Goal: Information Seeking & Learning: Understand process/instructions

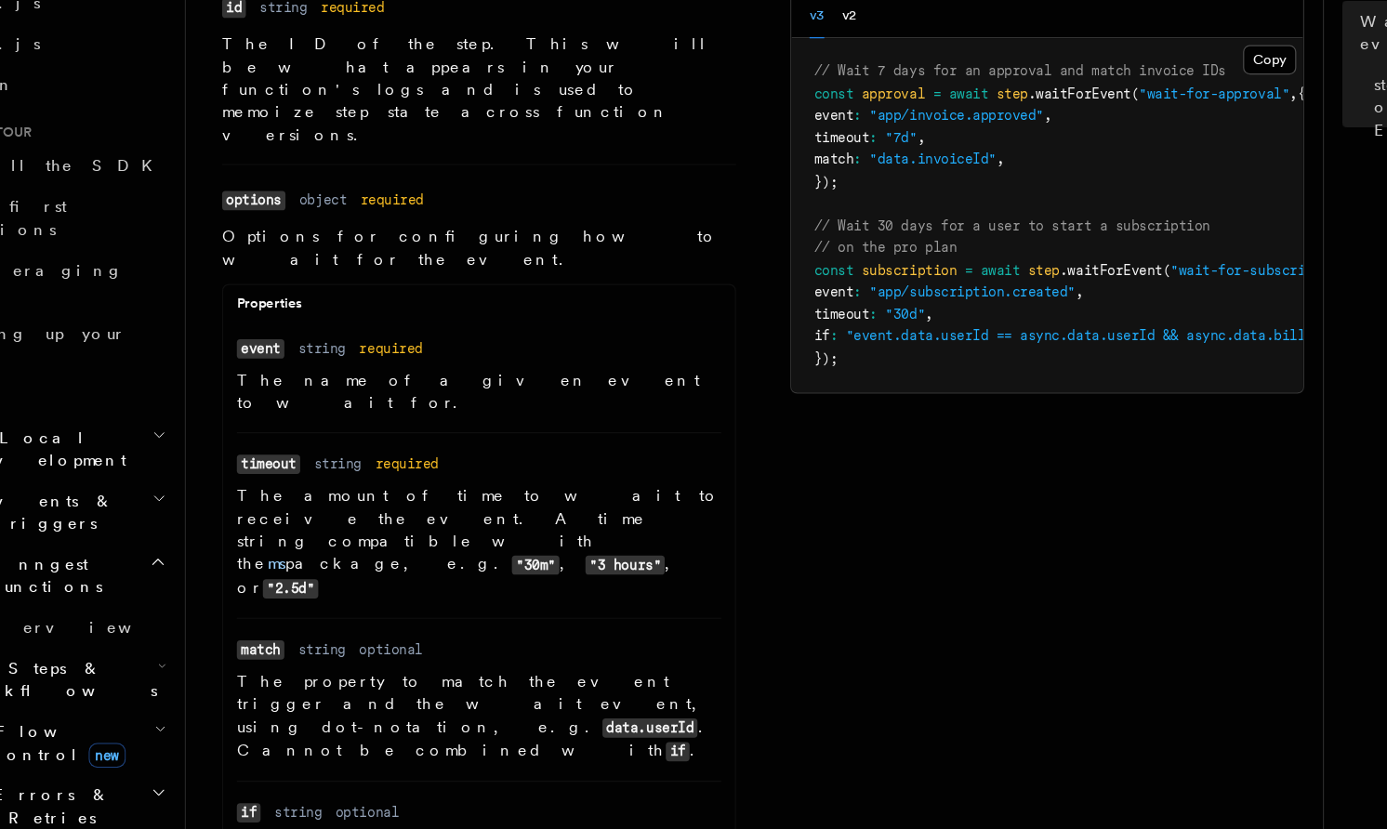
scroll to position [109, 0]
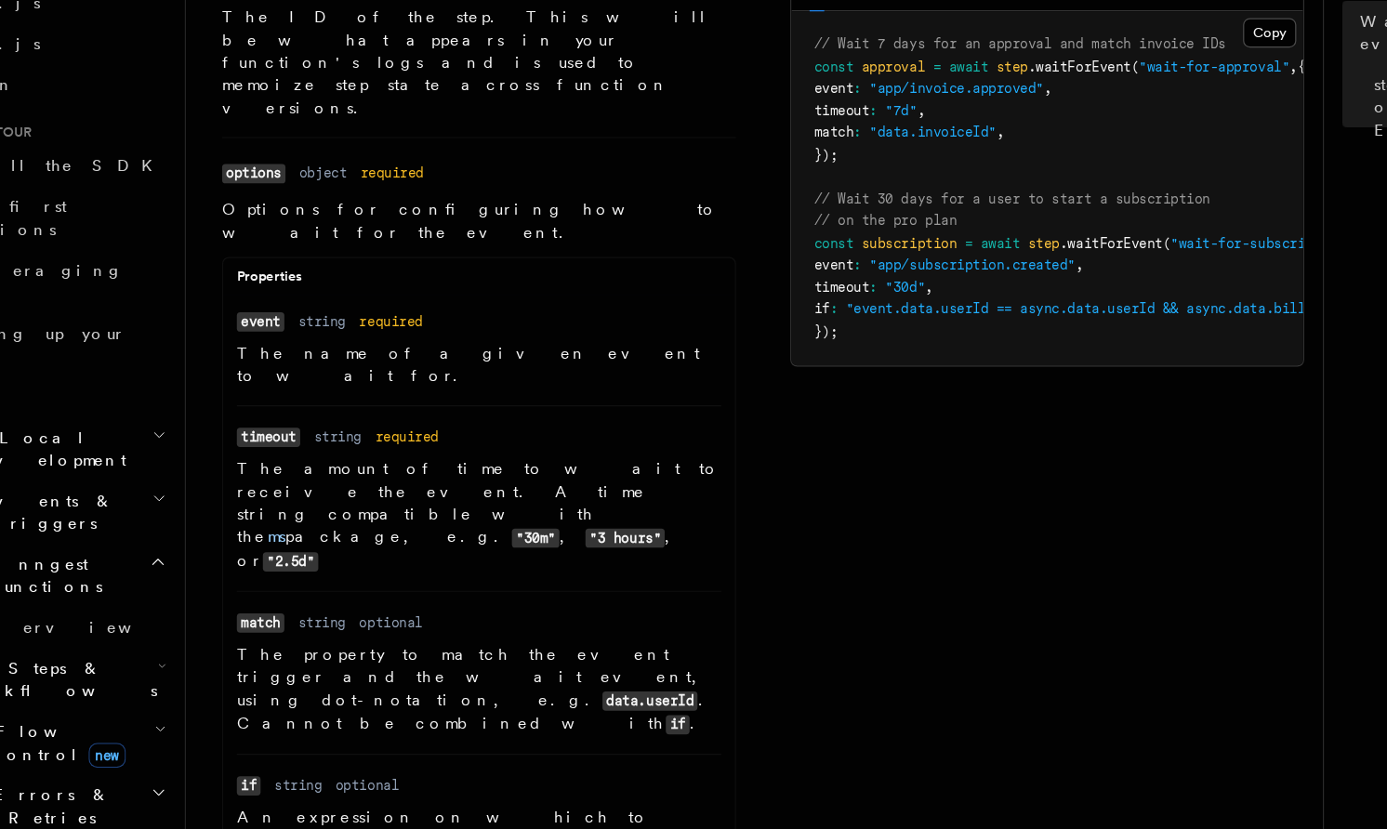
click at [548, 676] on p "The property to match the event trigger and the wait event, using dot-notation,…" at bounding box center [471, 714] width 398 height 76
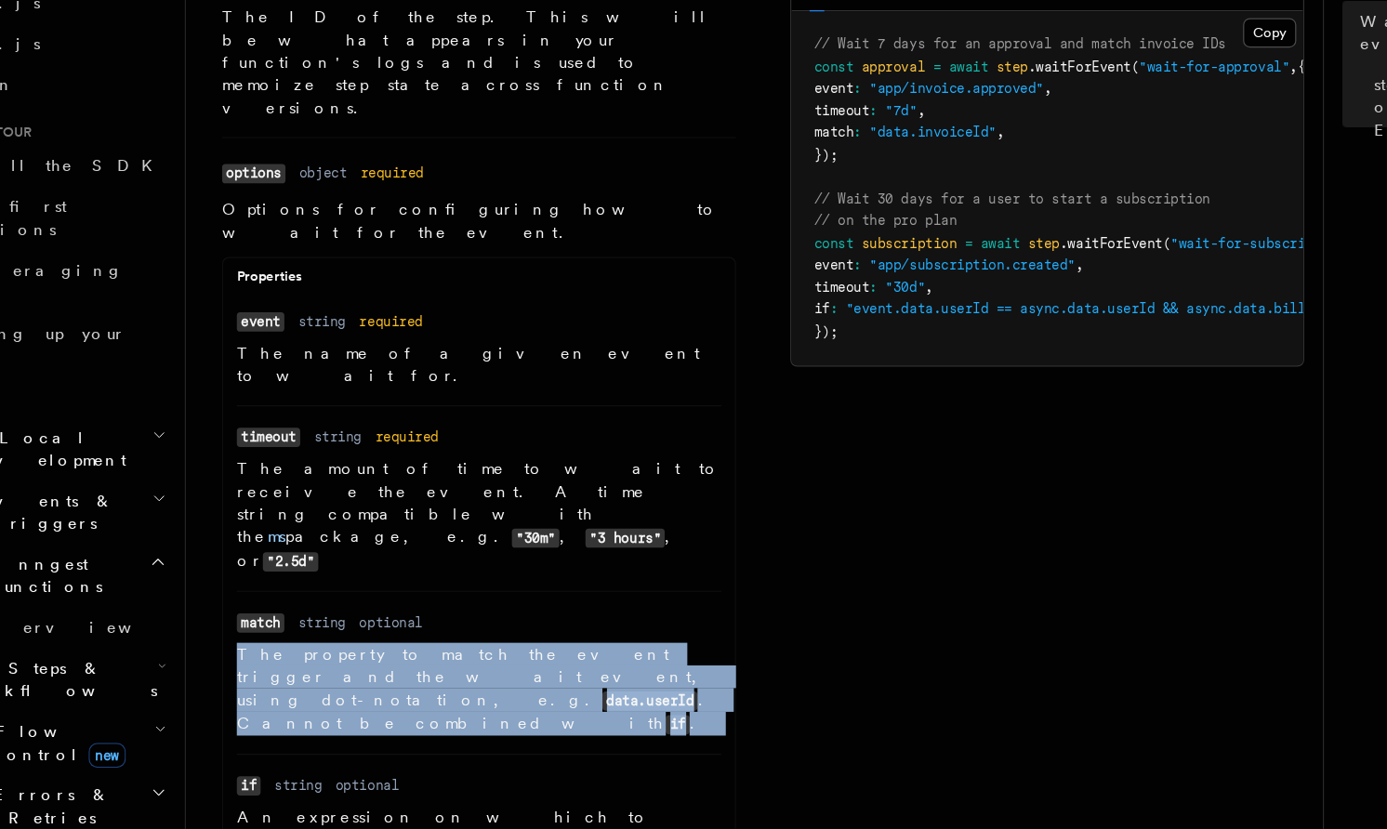
click at [548, 676] on p "The property to match the event trigger and the wait event, using dot-notation,…" at bounding box center [471, 714] width 398 height 76
click at [554, 633] on li "Name match Type string Required optional Description The property to match the …" at bounding box center [471, 700] width 398 height 134
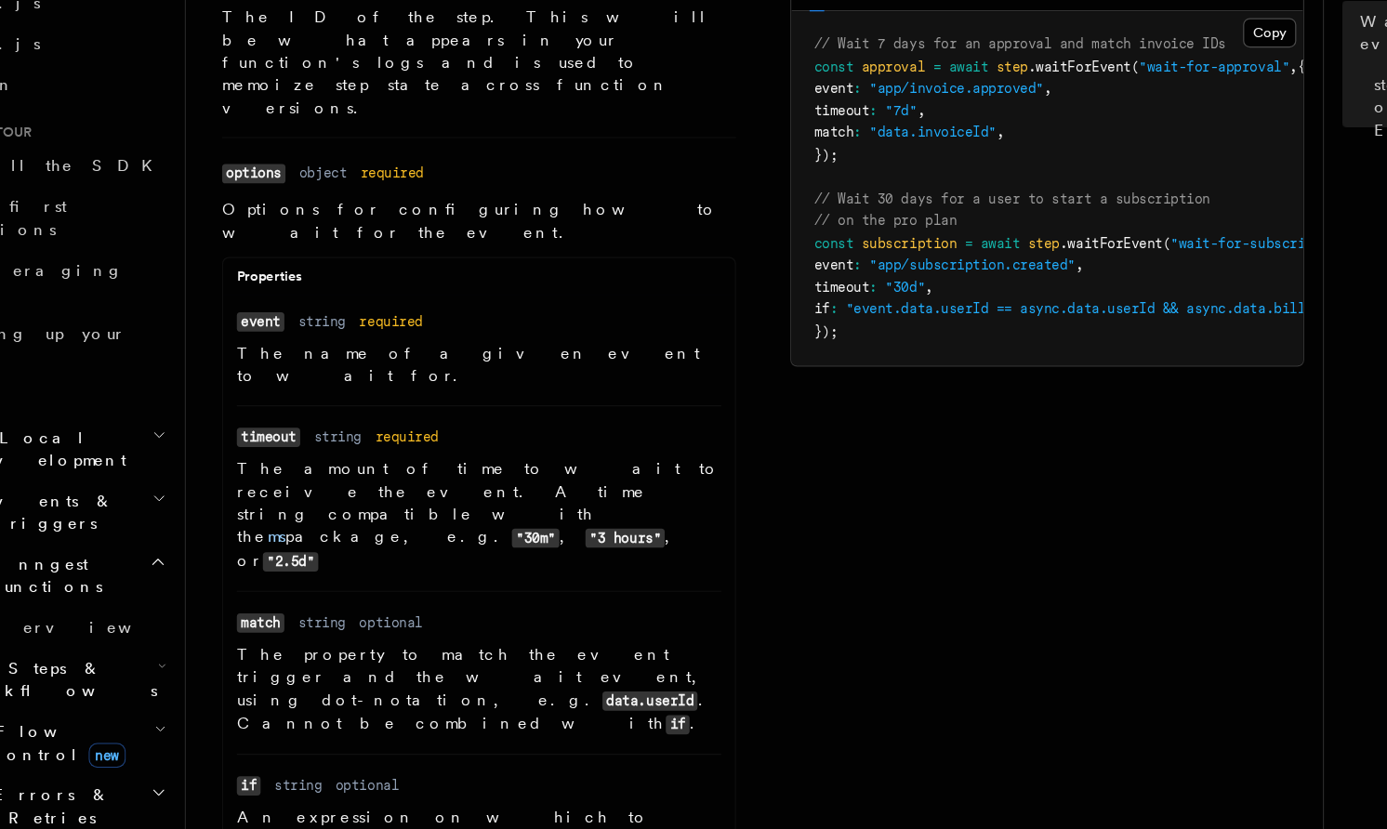
click at [567, 676] on p "The property to match the event trigger and the wait event, using dot-notation,…" at bounding box center [471, 714] width 398 height 76
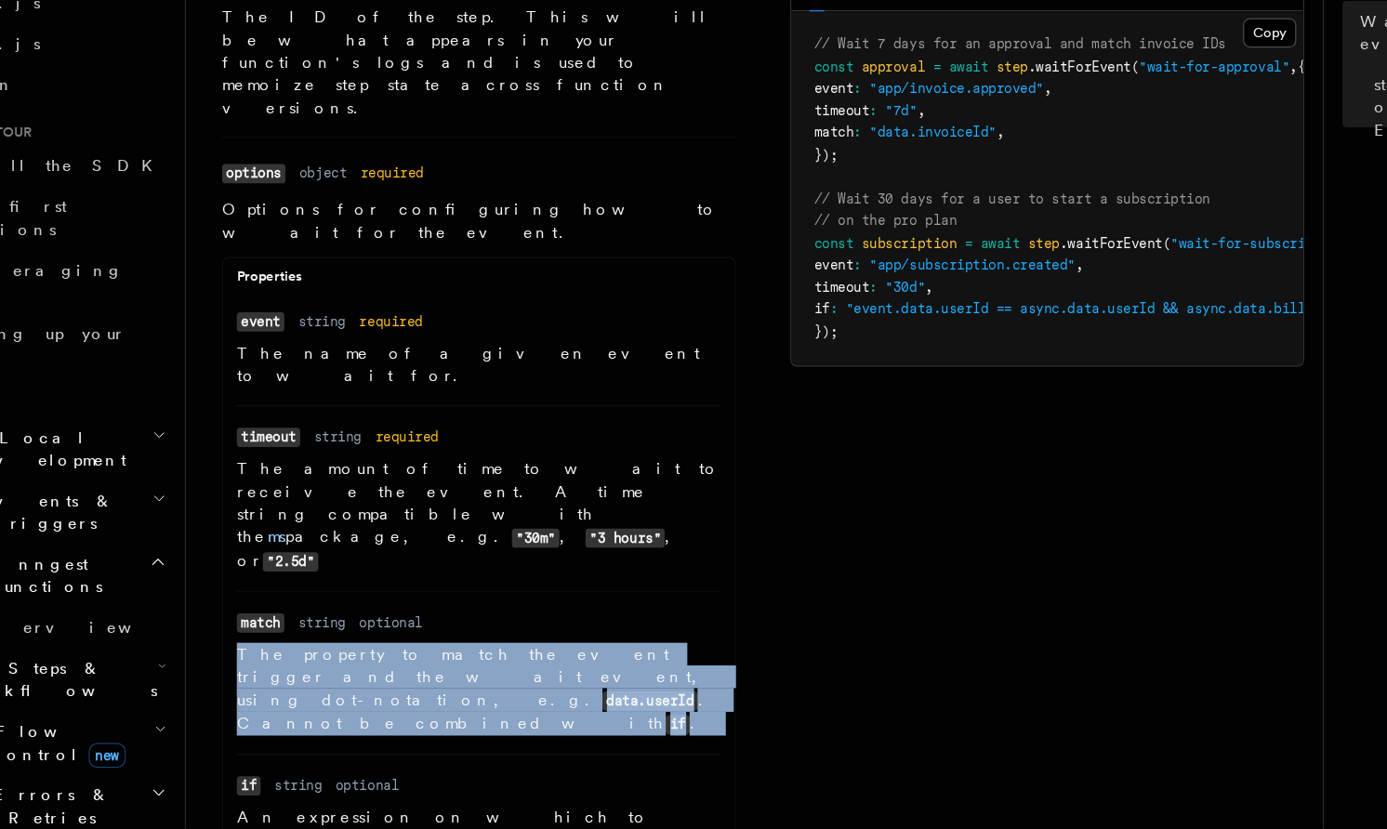
click at [567, 676] on p "The property to match the event trigger and the wait event, using dot-notation,…" at bounding box center [471, 714] width 398 height 76
click at [573, 676] on p "The property to match the event trigger and the wait event, using dot-notation,…" at bounding box center [471, 714] width 398 height 76
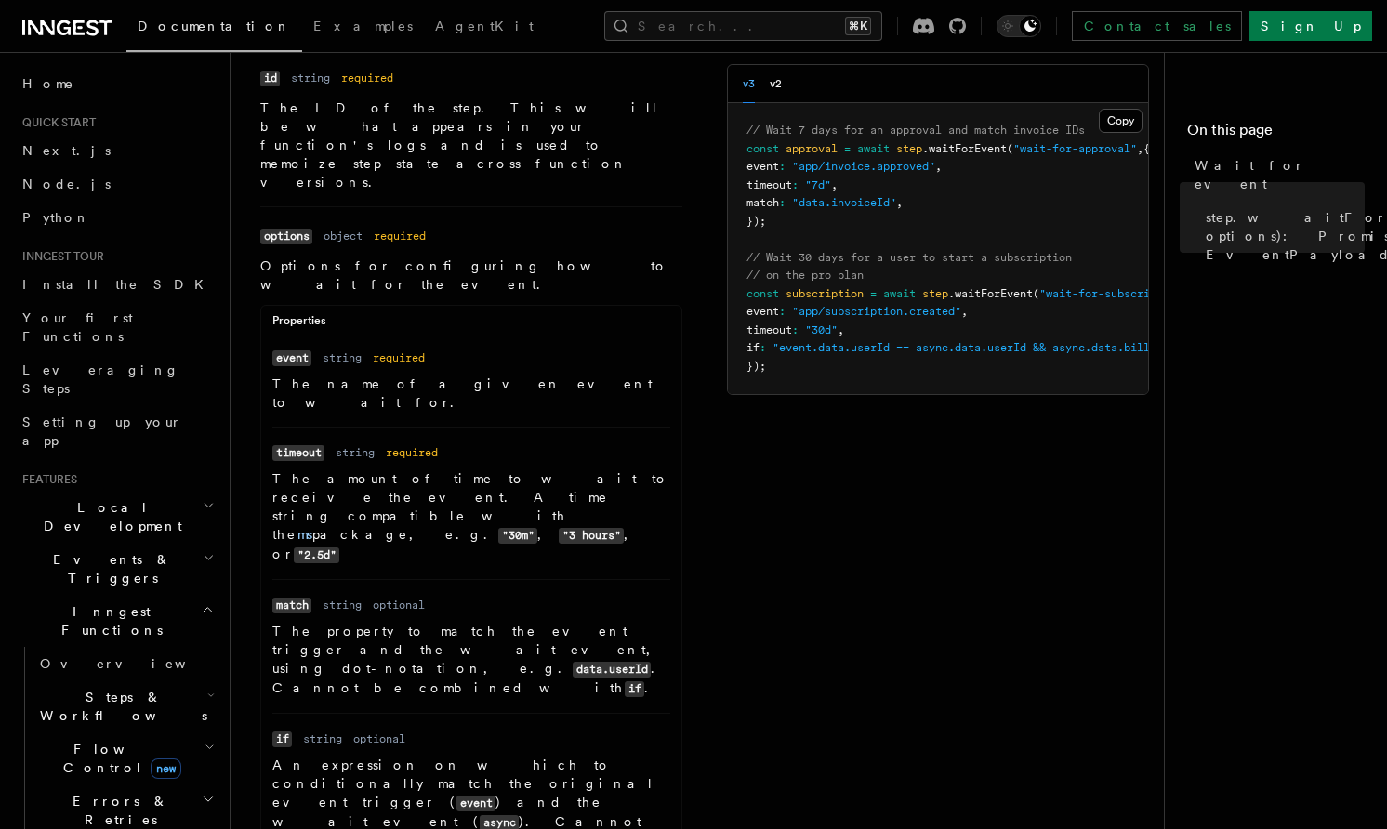
scroll to position [0, 0]
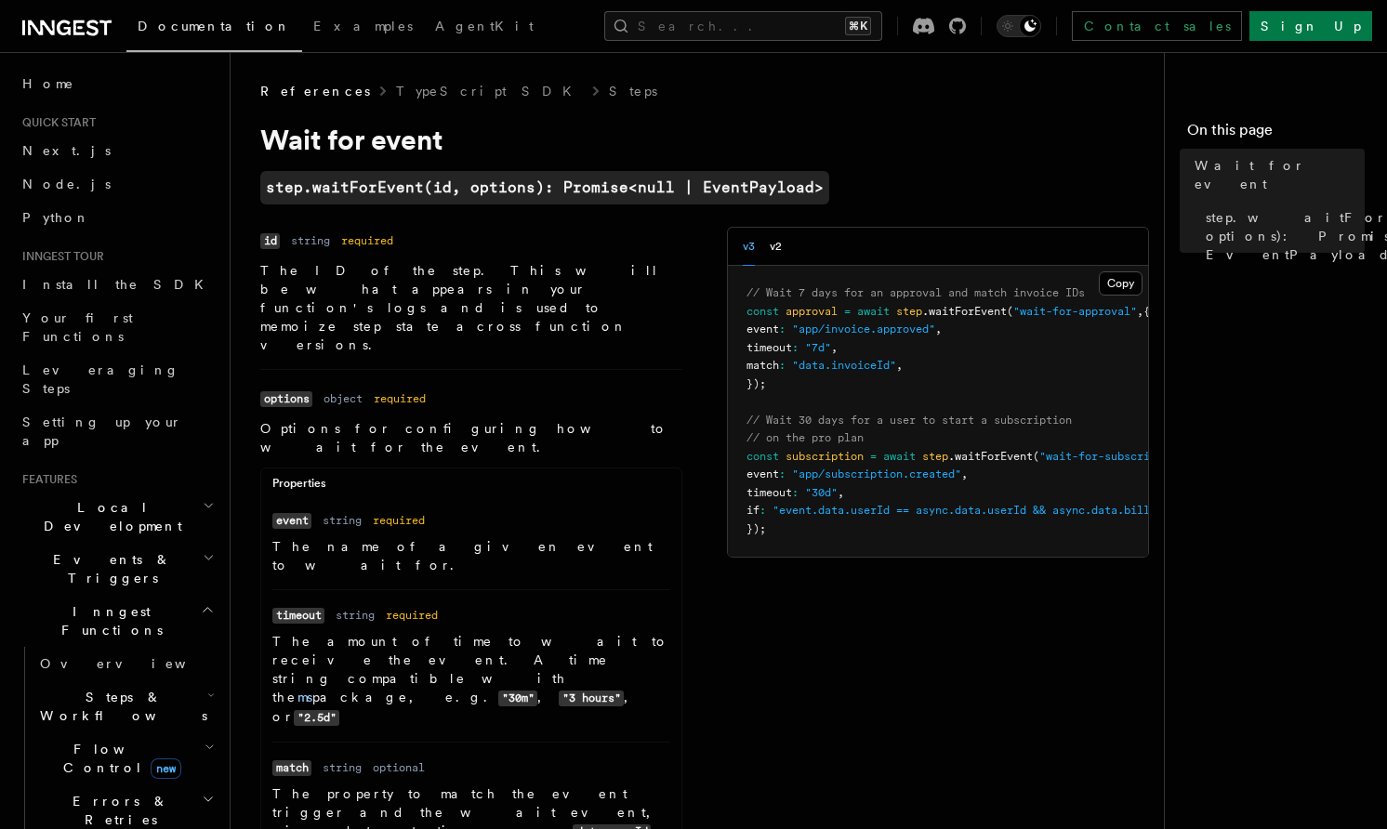
click at [816, 325] on span ""app/invoice.approved"" at bounding box center [863, 329] width 143 height 13
click at [805, 347] on span at bounding box center [802, 347] width 7 height 13
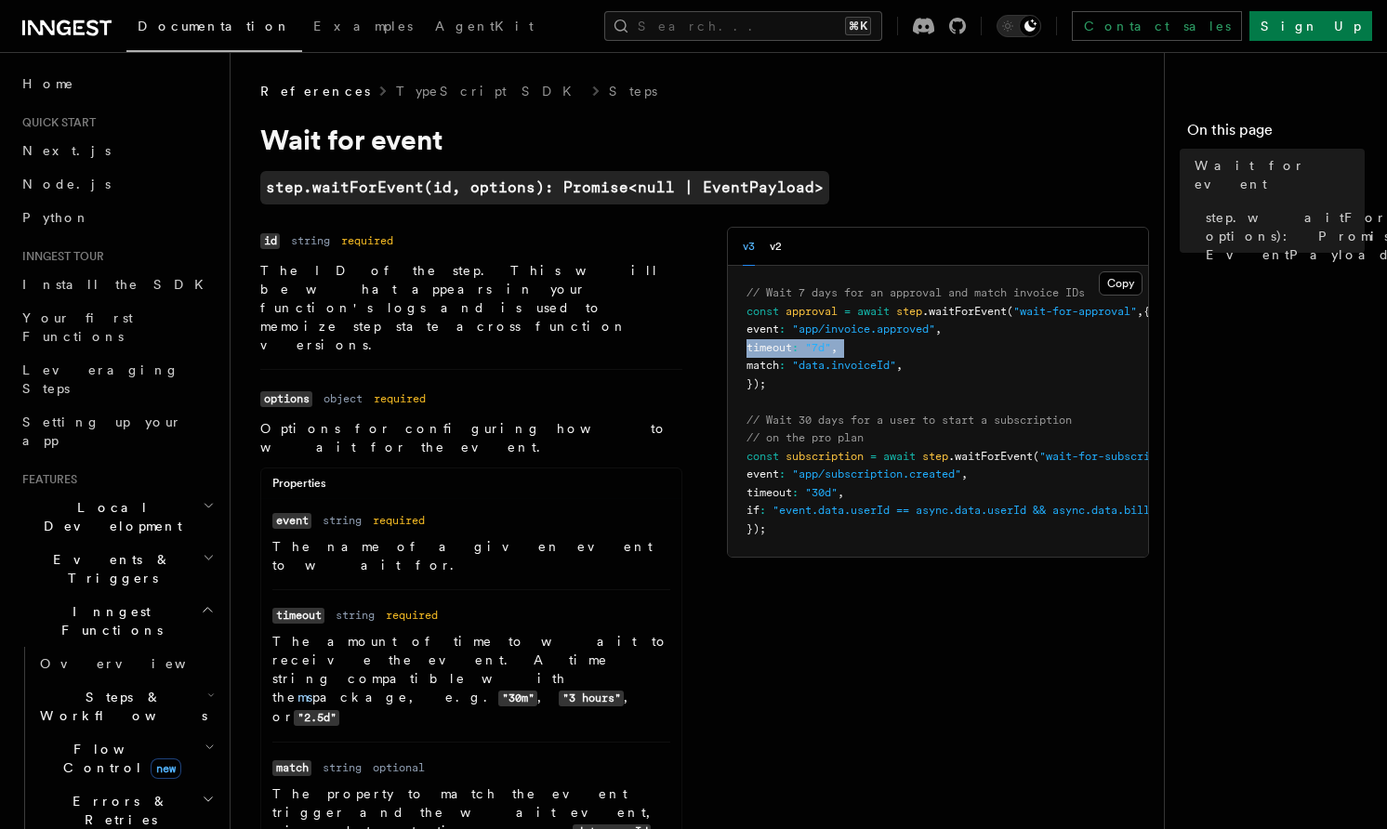
click at [805, 347] on span at bounding box center [802, 347] width 7 height 13
click at [816, 371] on span ""data.invoiceId"" at bounding box center [844, 365] width 104 height 13
click at [816, 384] on pre "// Wait 7 days for an approval and match invoice IDs const approval = await ste…" at bounding box center [938, 411] width 420 height 291
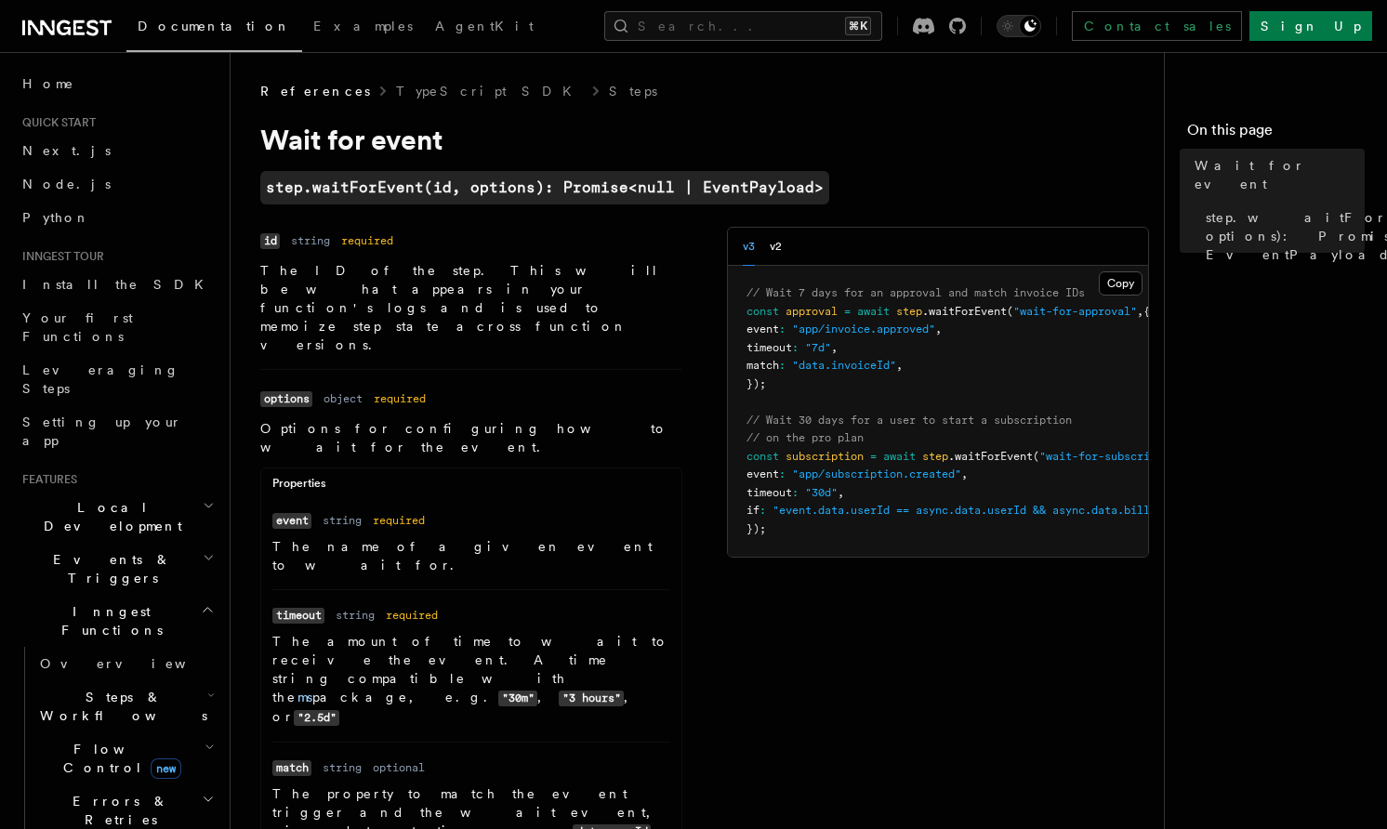
click at [829, 363] on span ""data.invoiceId"" at bounding box center [844, 365] width 104 height 13
click at [853, 361] on span ""data.invoiceId"" at bounding box center [844, 365] width 104 height 13
click at [780, 251] on button "v2" at bounding box center [776, 247] width 12 height 38
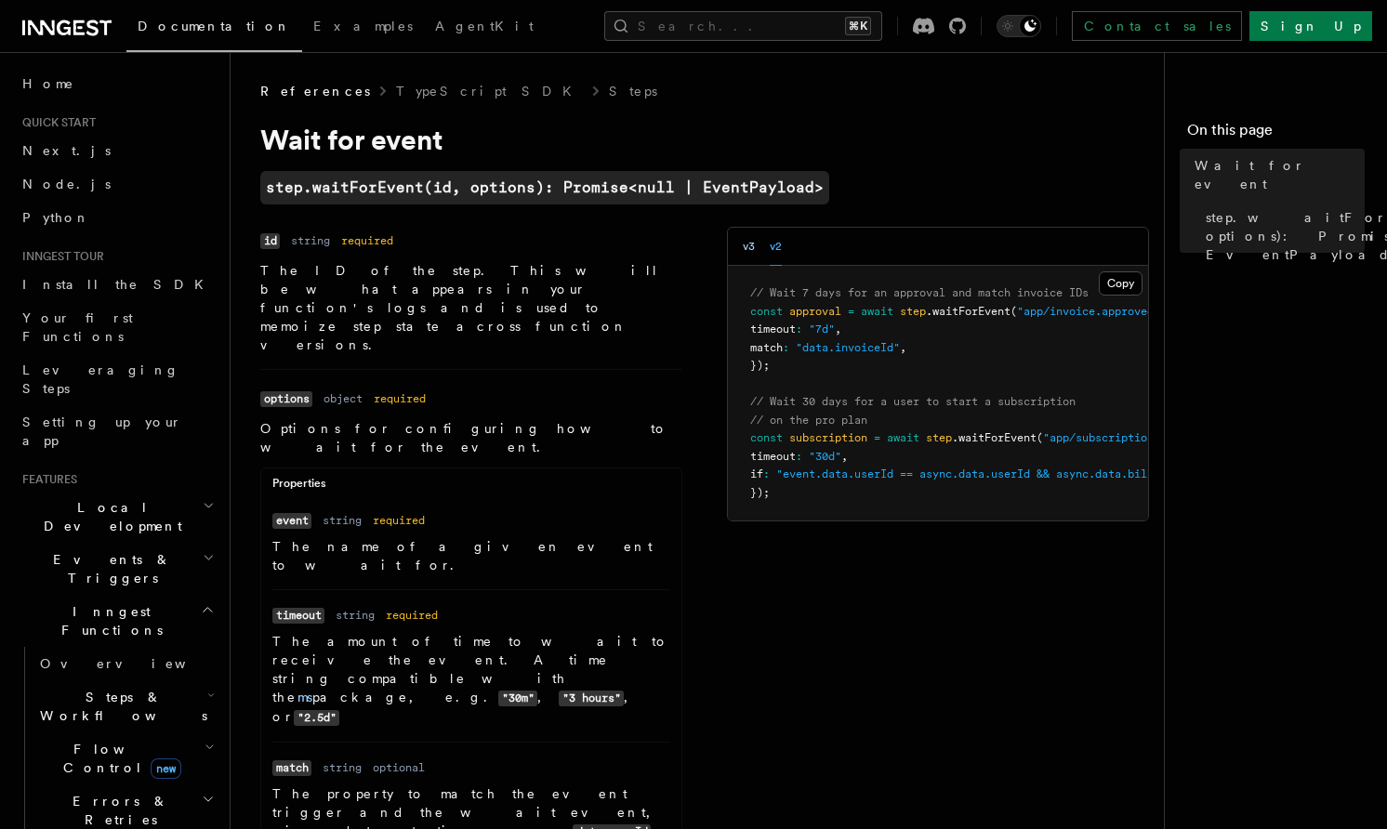
click at [745, 245] on button "v3" at bounding box center [749, 247] width 12 height 38
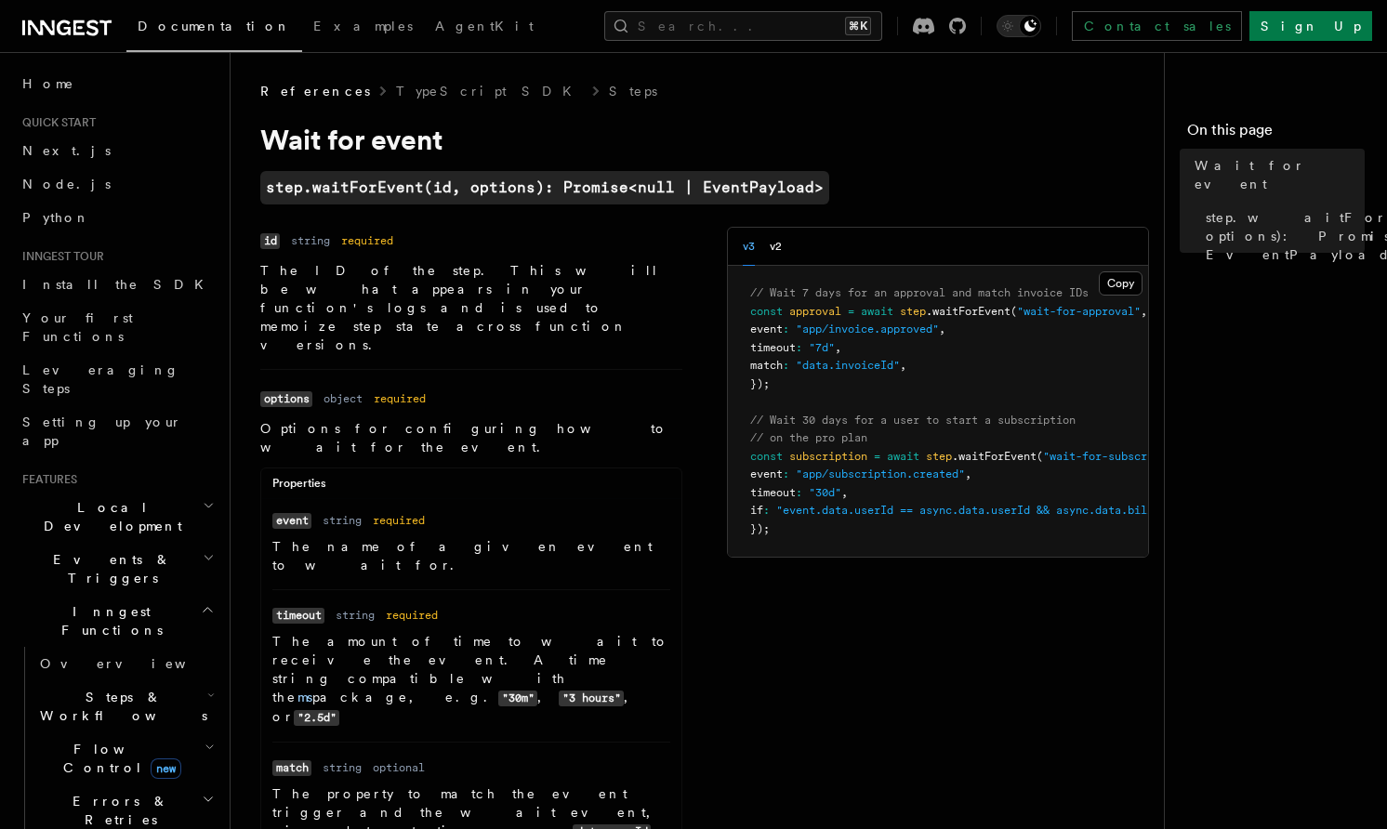
click at [880, 503] on pre "// Wait 7 days for an approval and match invoice IDs const approval = await ste…" at bounding box center [938, 411] width 420 height 291
click at [962, 517] on span ""event.data.userId == async.data.userId && async.data.billing_plan == 'pro'"" at bounding box center [1023, 510] width 495 height 13
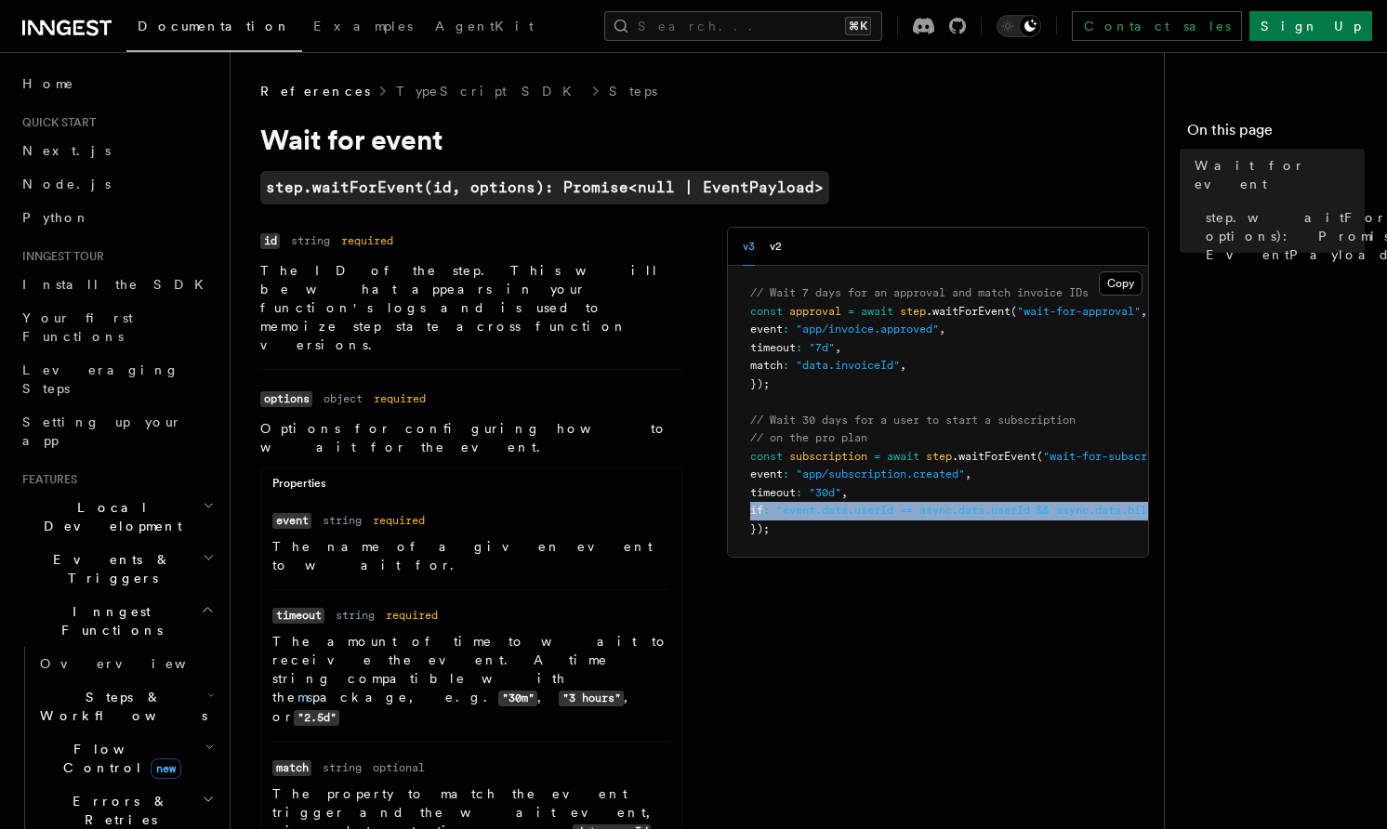
click at [990, 516] on span ""event.data.userId == async.data.userId && async.data.billing_plan == 'pro'"" at bounding box center [1023, 510] width 495 height 13
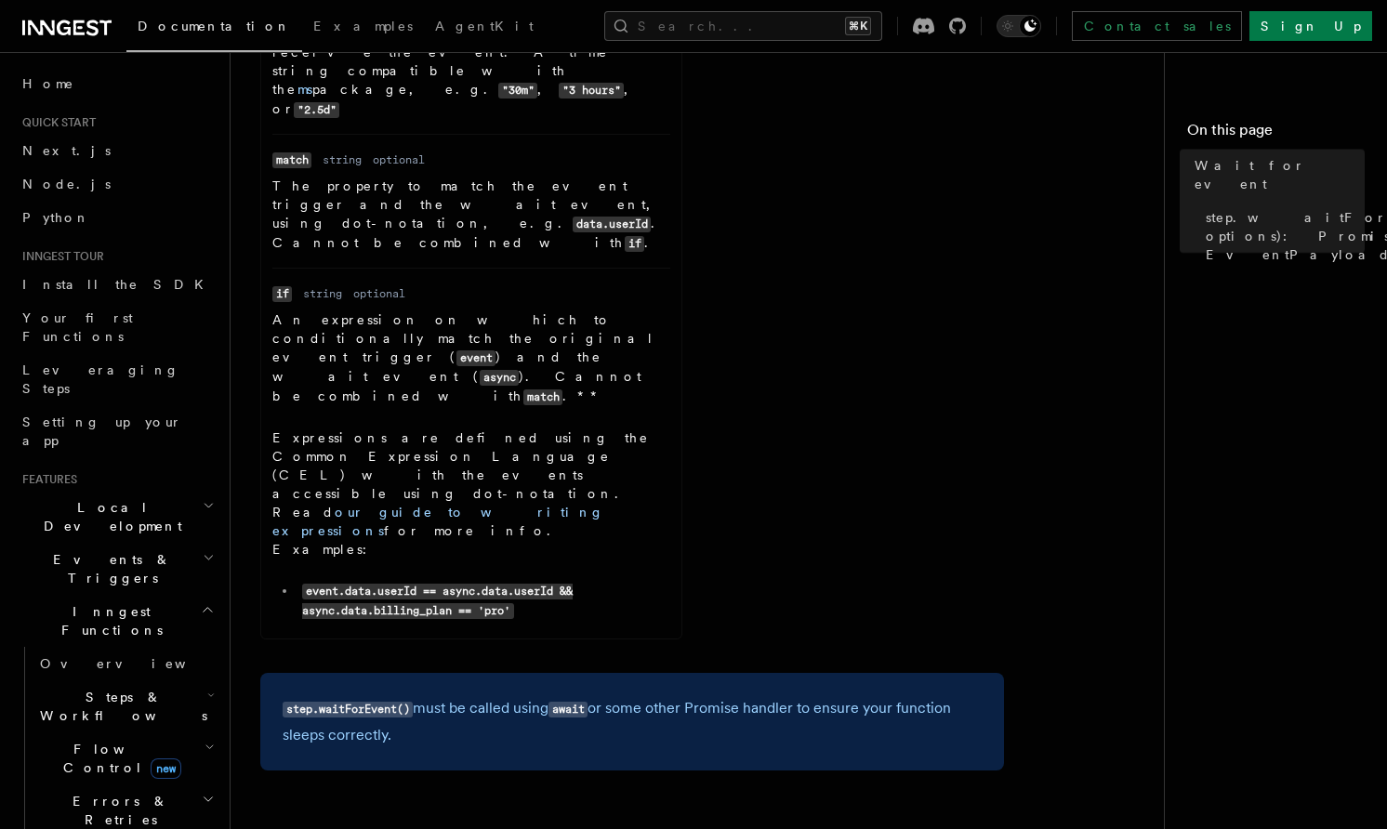
scroll to position [639, 0]
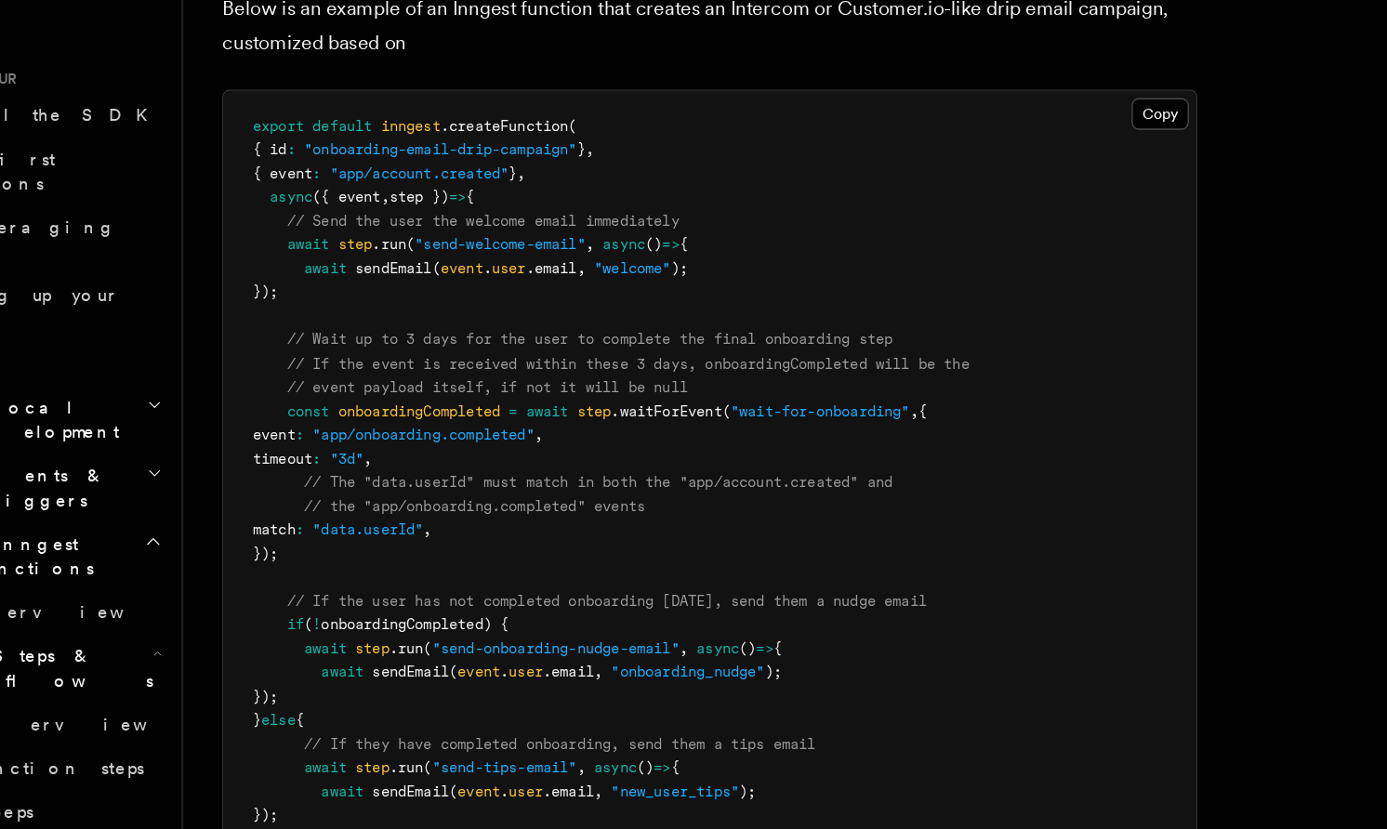
scroll to position [890, 0]
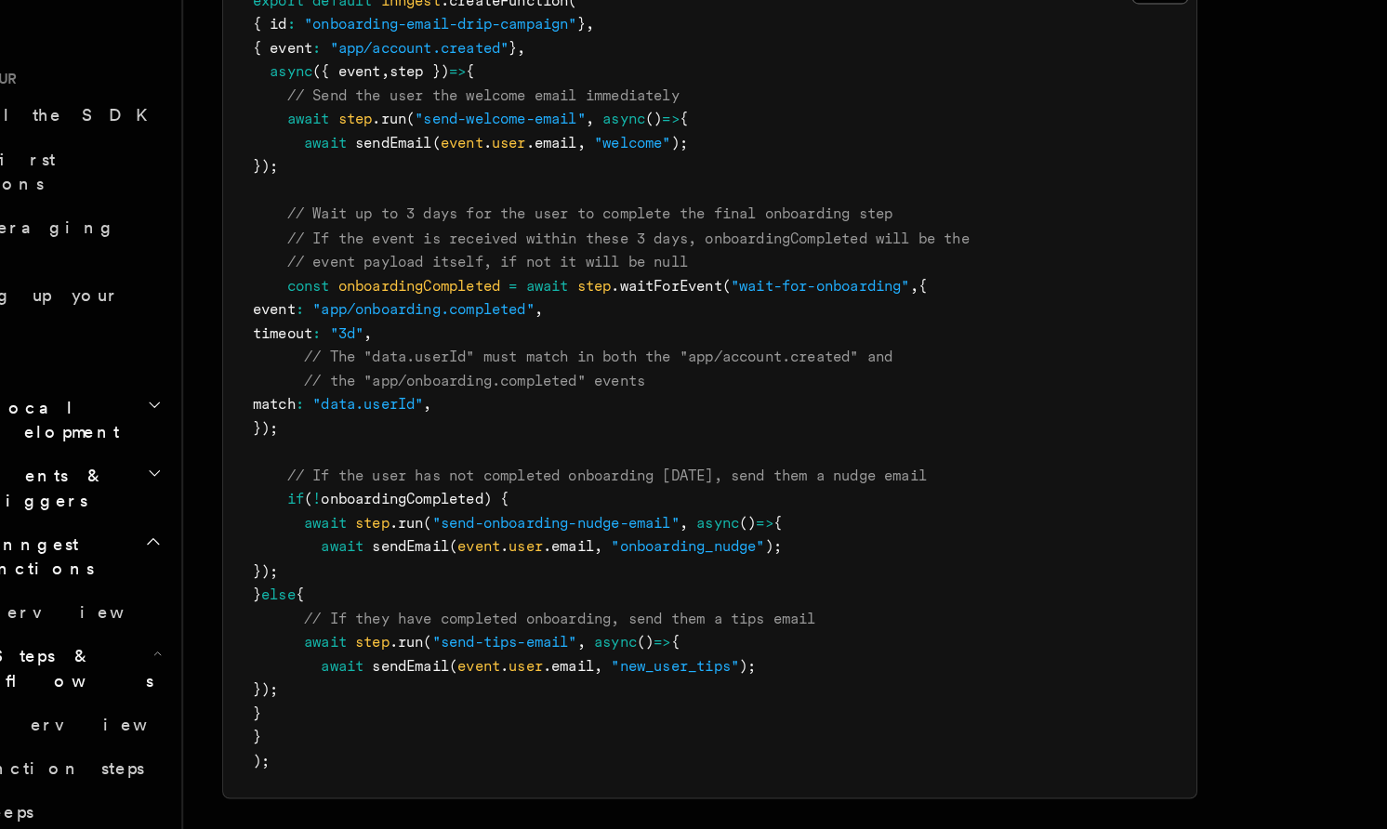
click at [544, 498] on pre "export default inngest .createFunction ( { id : "onboarding-email-drip-campaign…" at bounding box center [632, 488] width 742 height 636
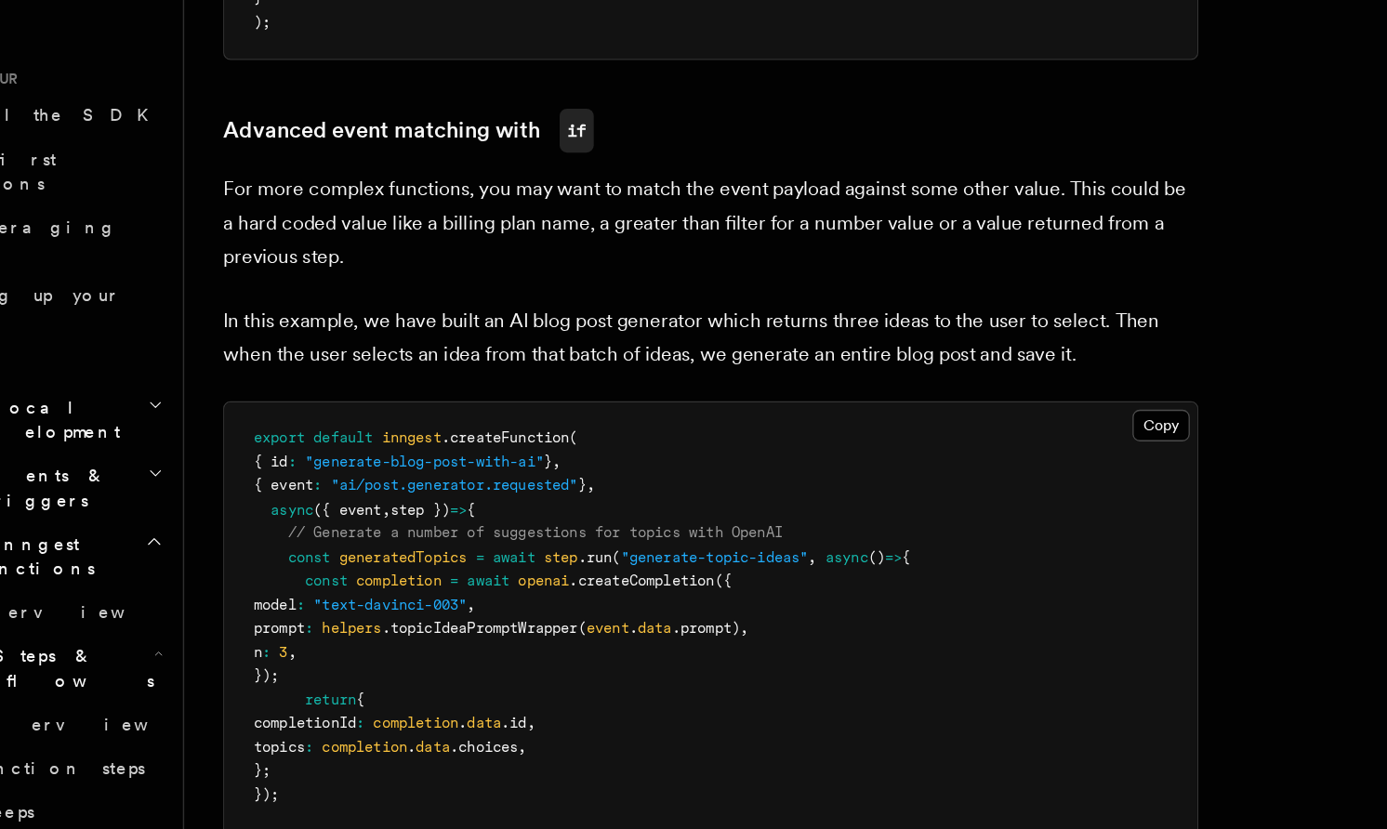
scroll to position [1459, 0]
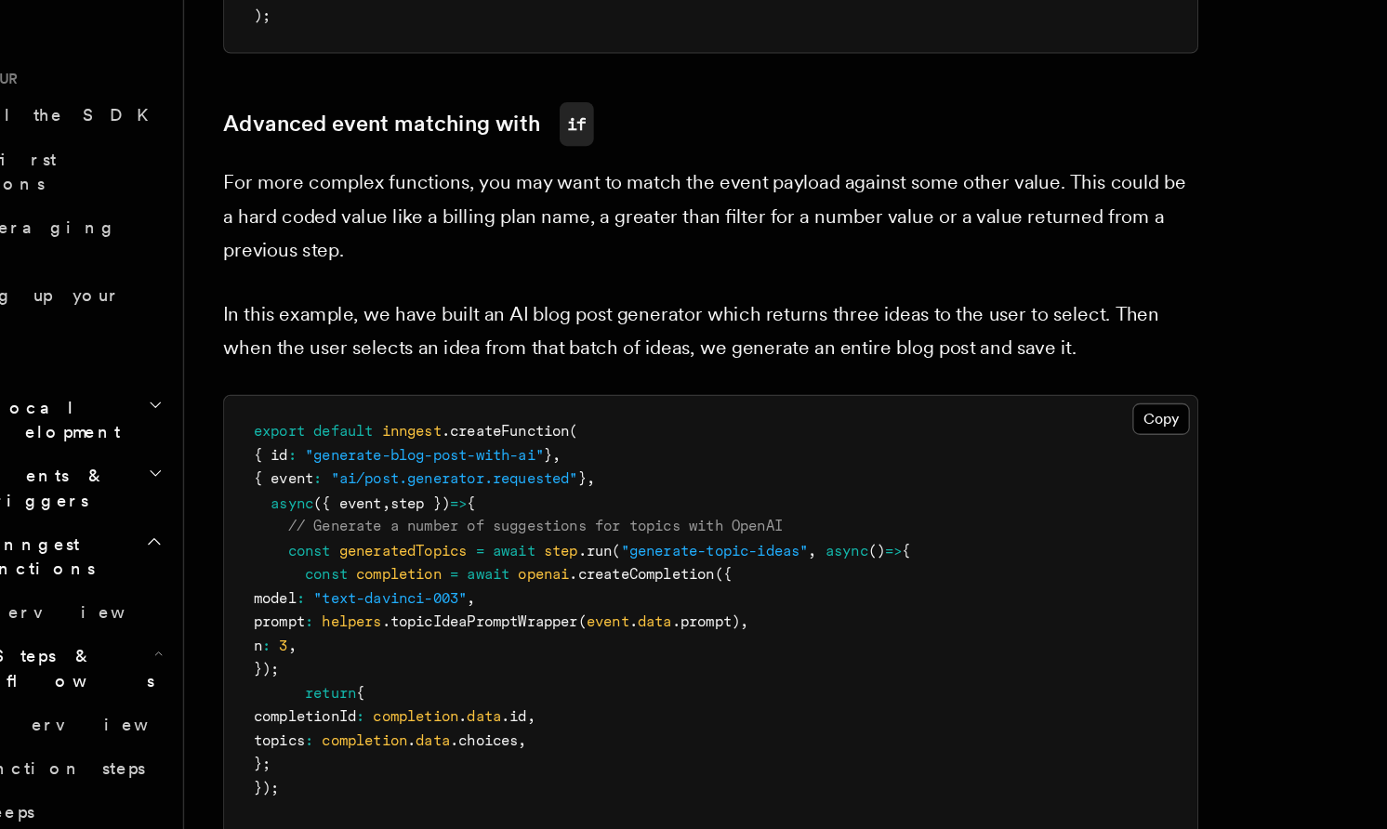
click at [503, 357] on p "For more complex functions, you may want to match the event payload against som…" at bounding box center [632, 362] width 744 height 78
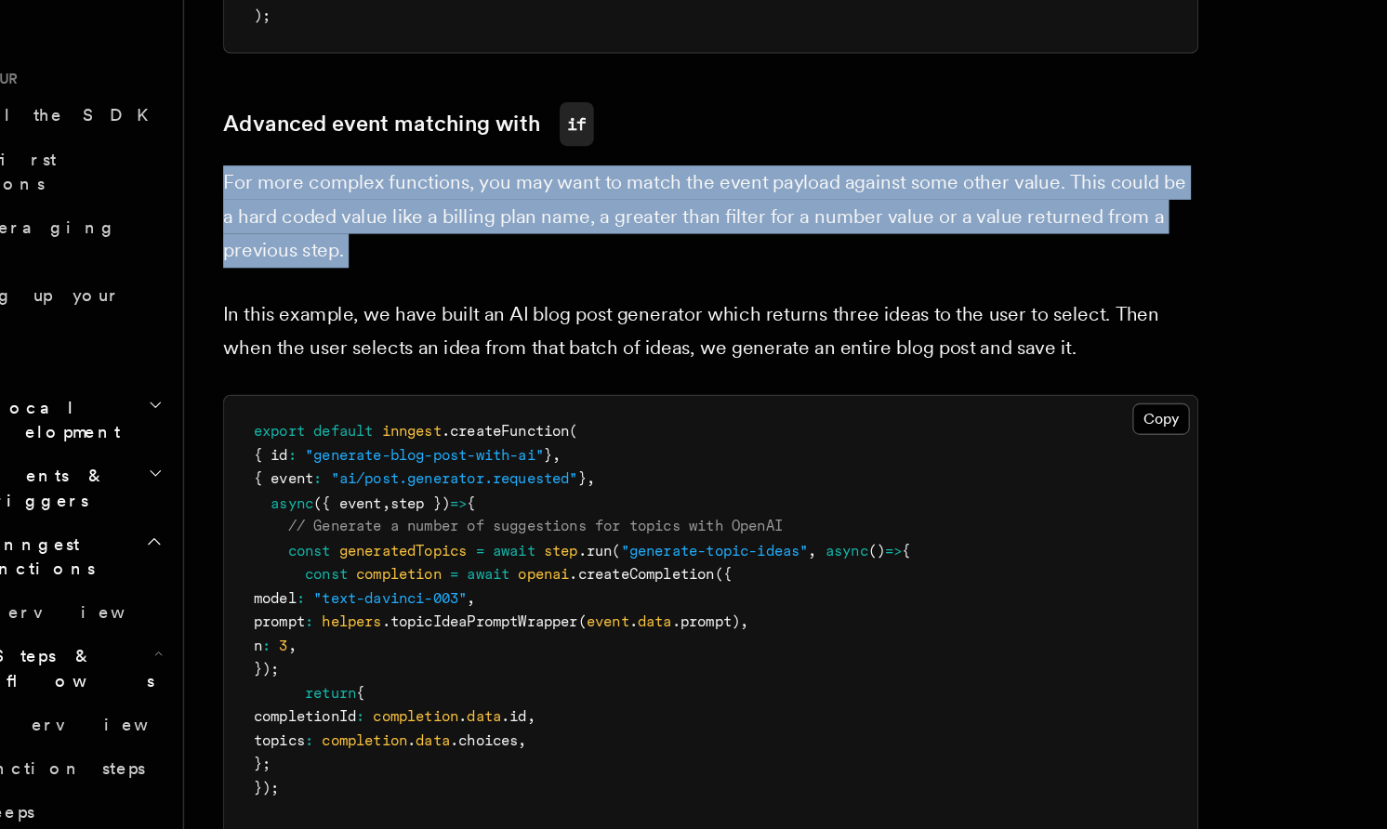
click at [503, 357] on p "For more complex functions, you may want to match the event payload against som…" at bounding box center [632, 362] width 744 height 78
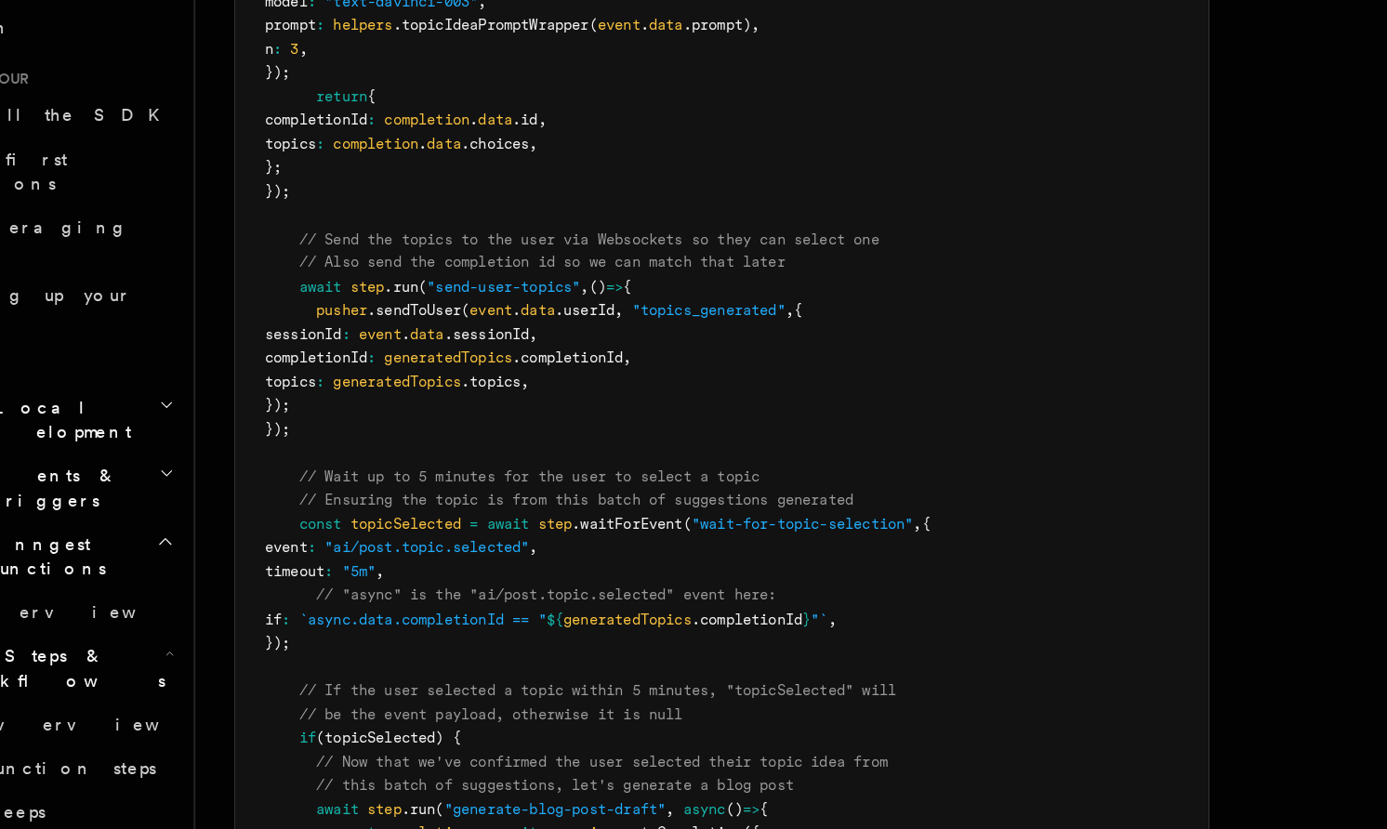
scroll to position [1921, 0]
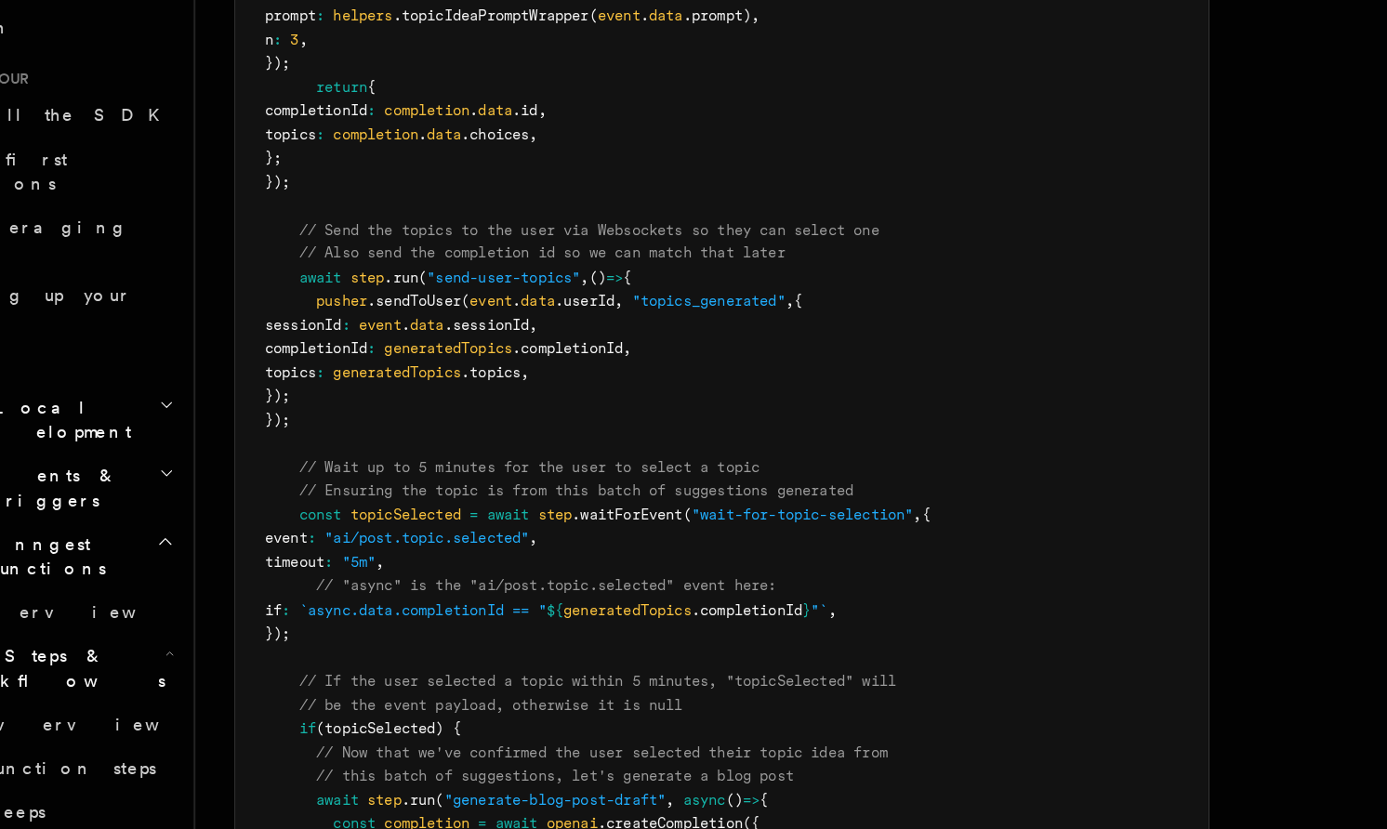
click at [578, 663] on span "generatedTopics" at bounding box center [560, 661] width 98 height 13
click at [574, 665] on span "generatedTopics" at bounding box center [560, 661] width 98 height 13
click at [576, 665] on span "generatedTopics" at bounding box center [560, 661] width 98 height 13
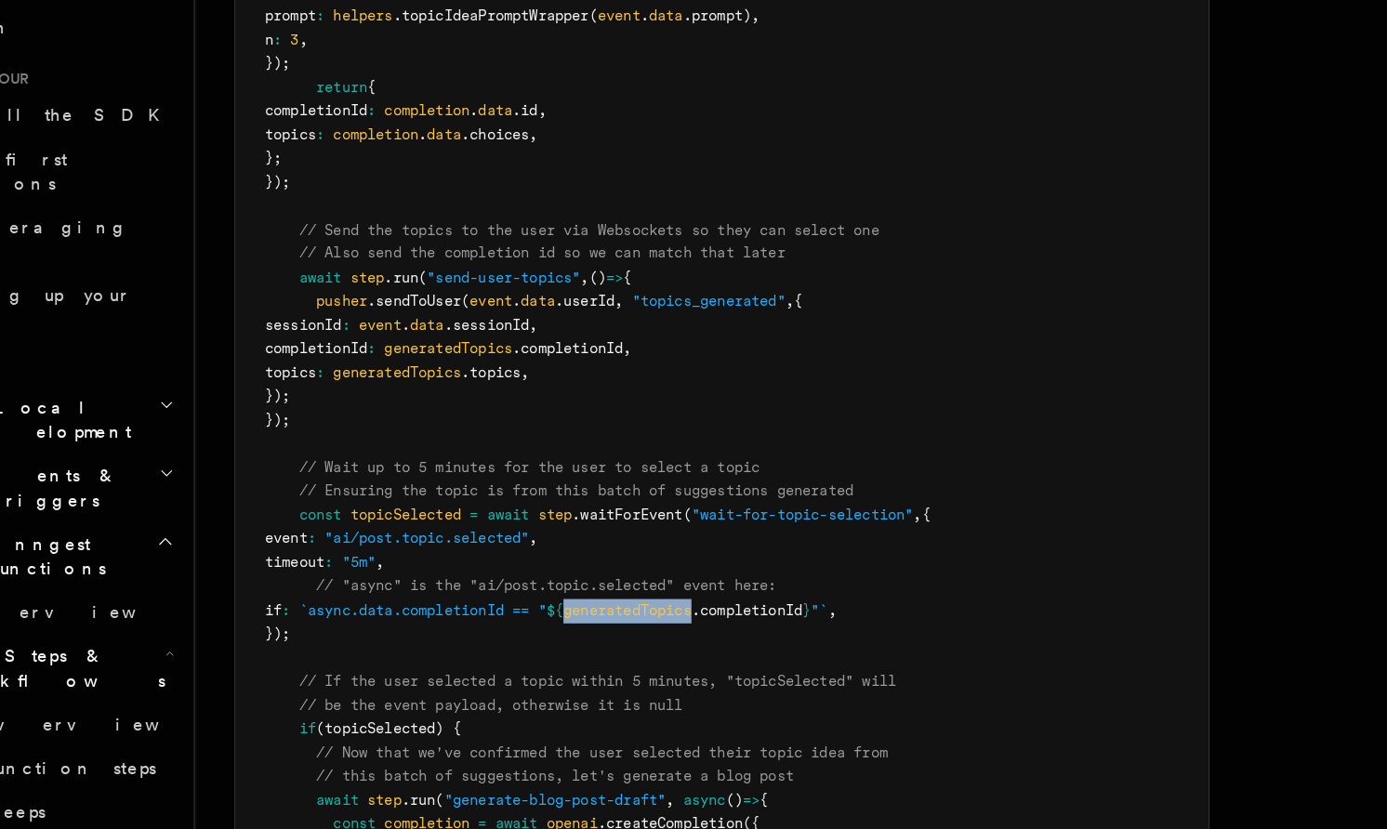
click at [576, 665] on span "generatedTopics" at bounding box center [560, 661] width 98 height 13
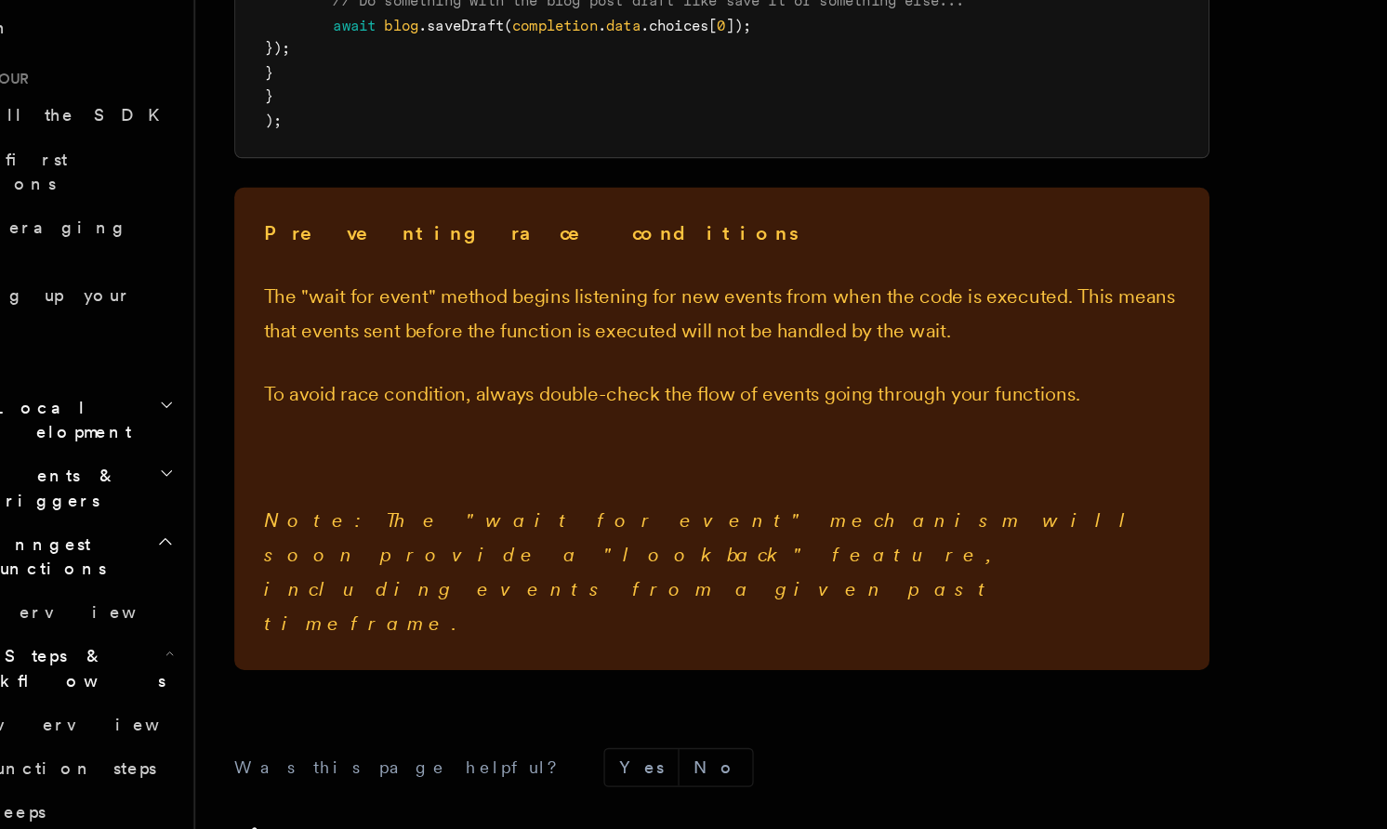
scroll to position [2628, 0]
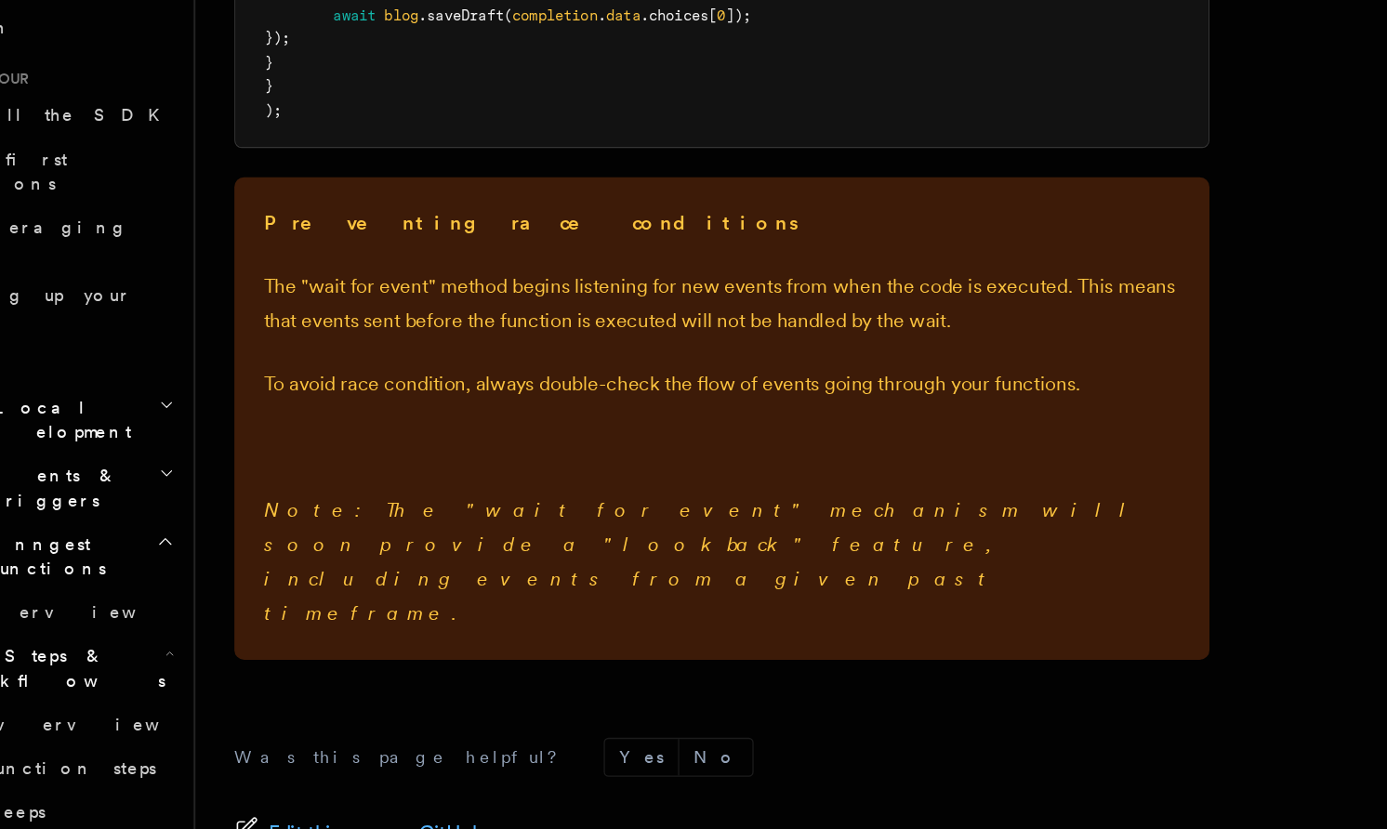
click at [496, 433] on p "The "wait for event" method begins listening for new events from when the code …" at bounding box center [632, 429] width 699 height 52
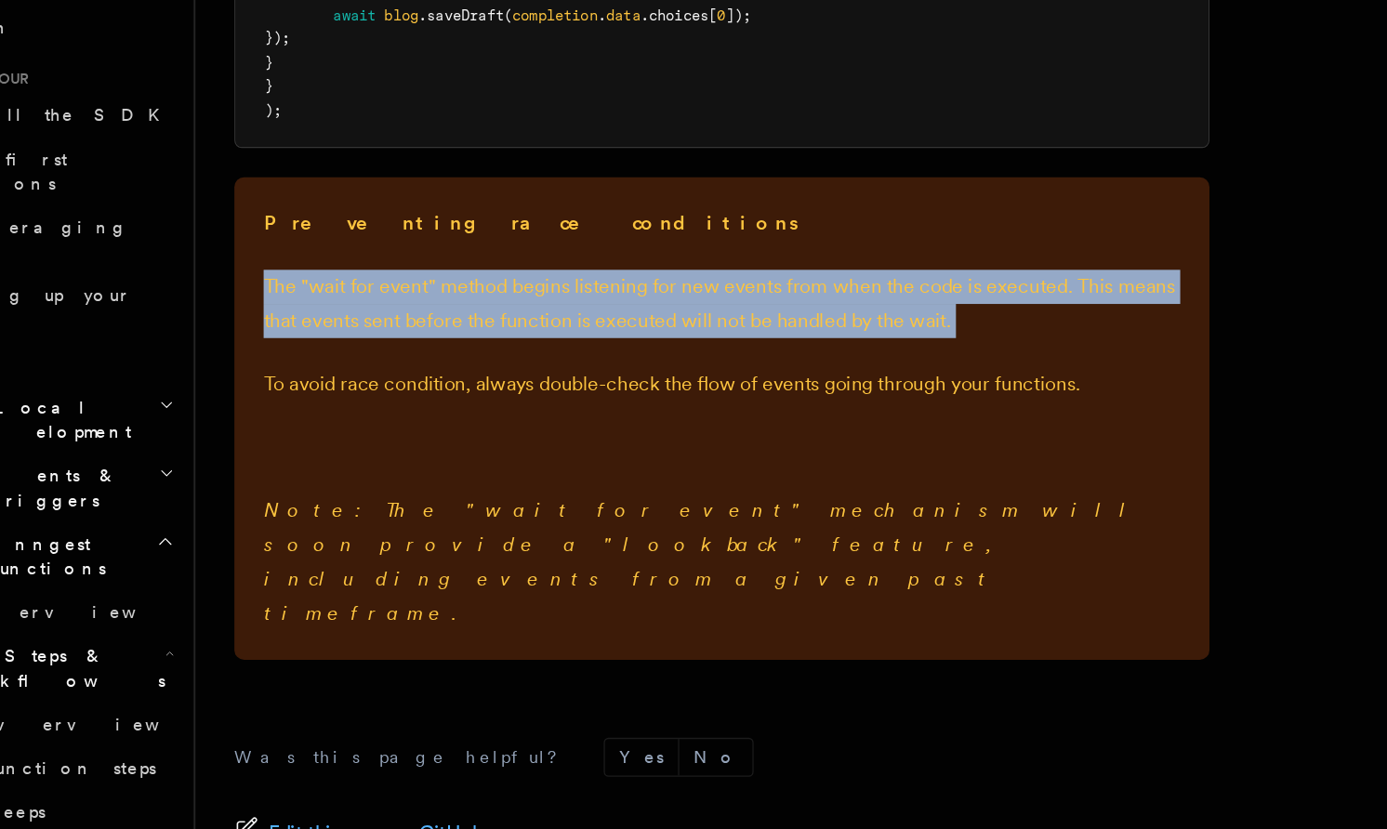
click at [496, 433] on p "The "wait for event" method begins listening for new events from when the code …" at bounding box center [632, 429] width 699 height 52
click at [490, 446] on p "The "wait for event" method begins listening for new events from when the code …" at bounding box center [632, 429] width 699 height 52
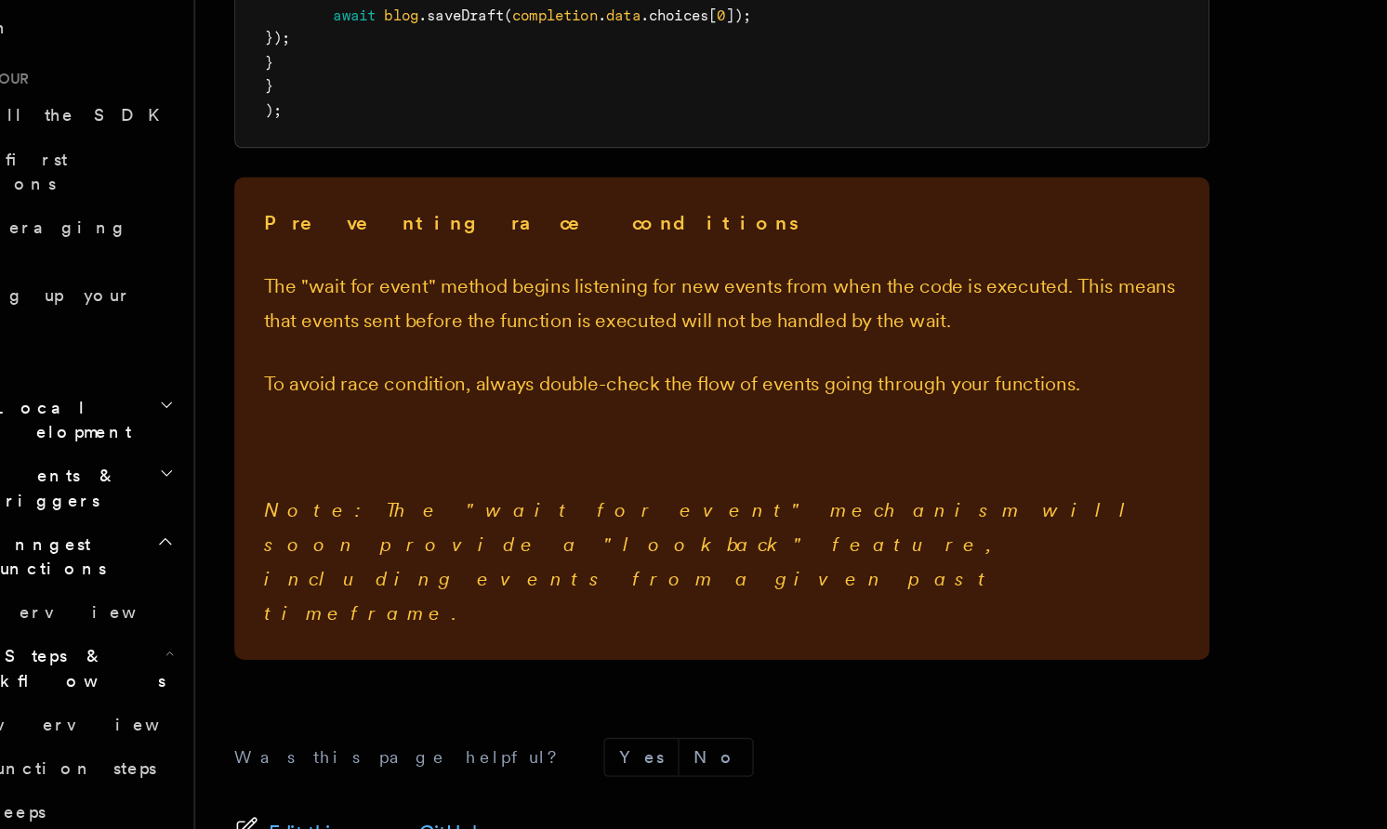
click at [489, 447] on p "The "wait for event" method begins listening for new events from when the code …" at bounding box center [632, 429] width 699 height 52
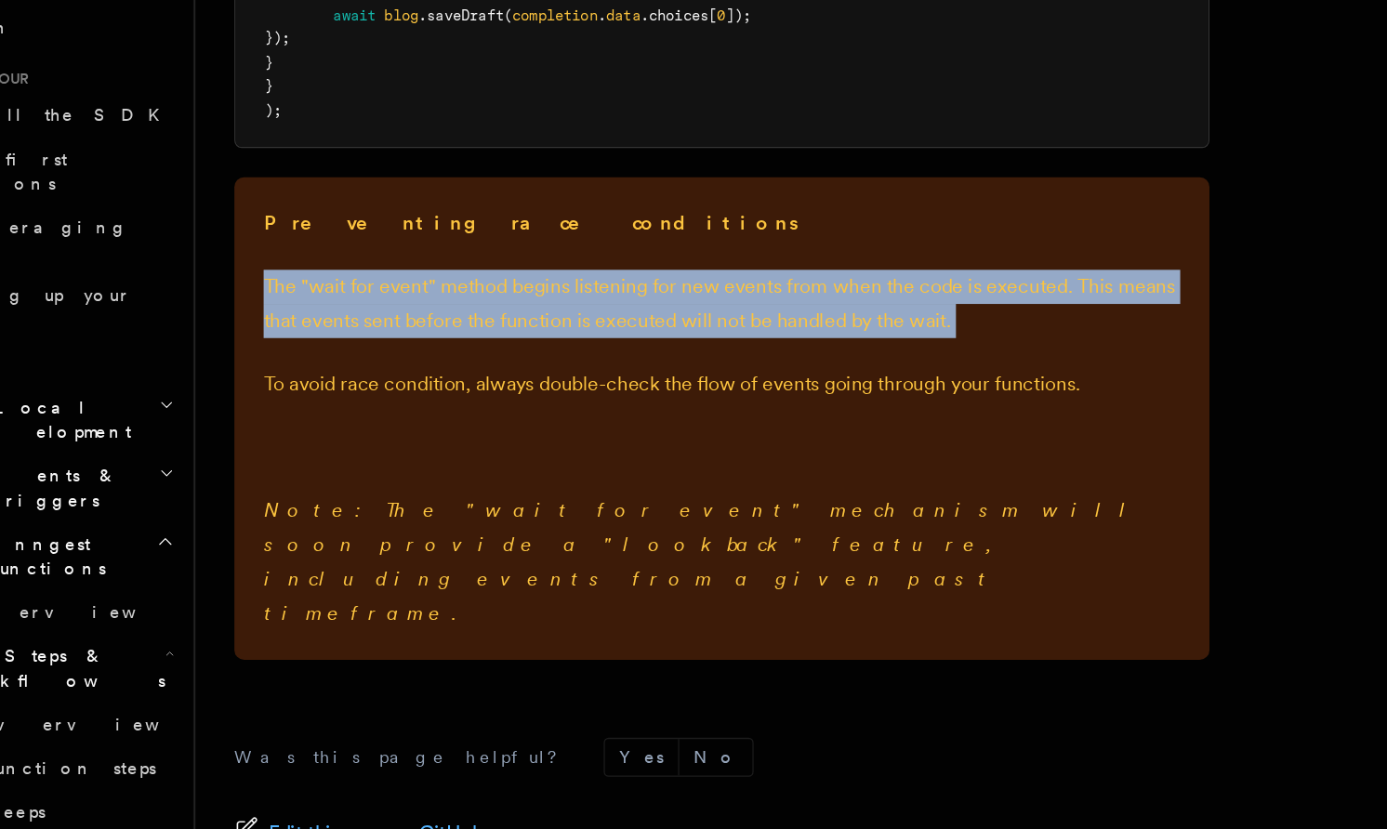
click at [489, 447] on p "The "wait for event" method begins listening for new events from when the code …" at bounding box center [632, 429] width 699 height 52
click at [485, 450] on p "The "wait for event" method begins listening for new events from when the code …" at bounding box center [632, 429] width 699 height 52
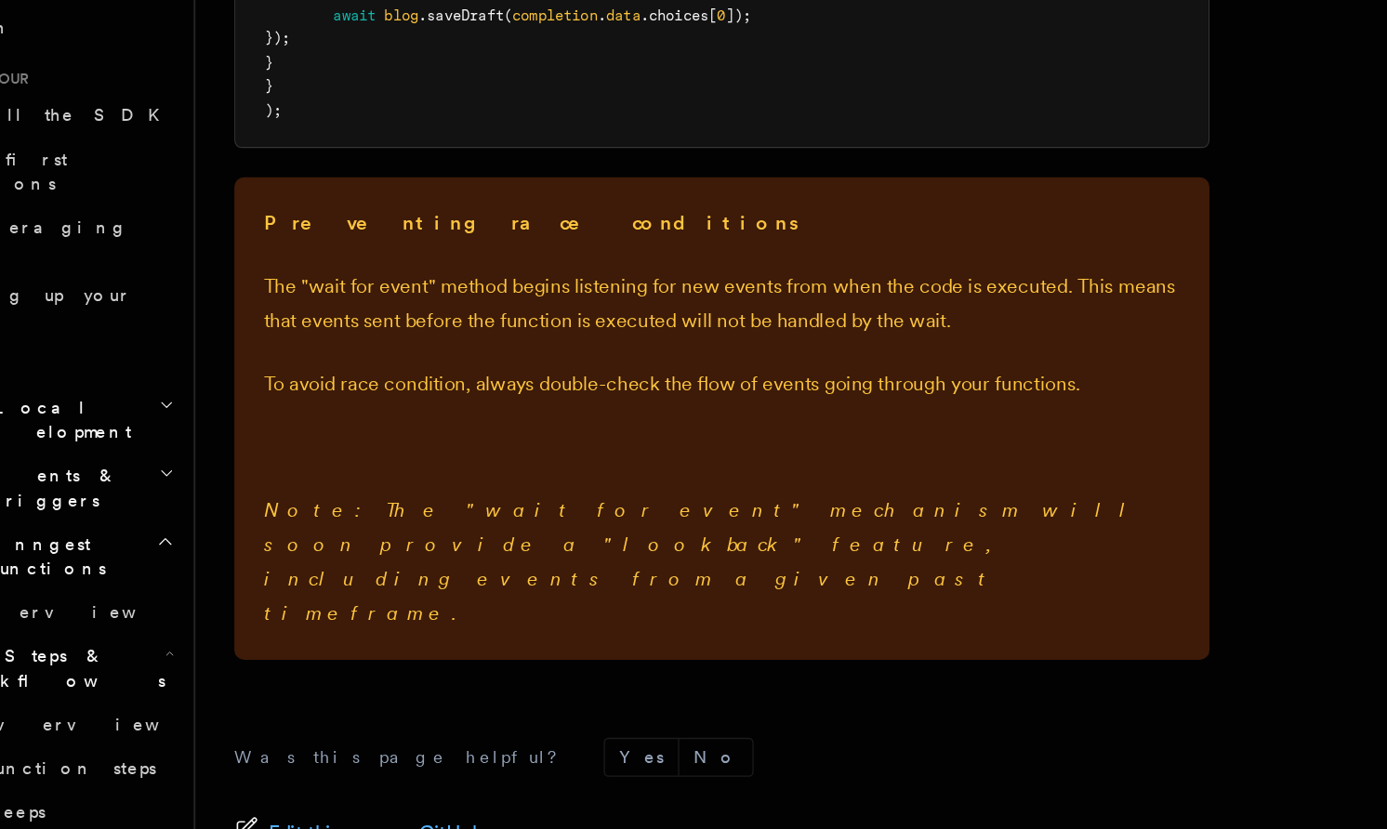
click at [485, 450] on p "The "wait for event" method begins listening for new events from when the code …" at bounding box center [632, 429] width 699 height 52
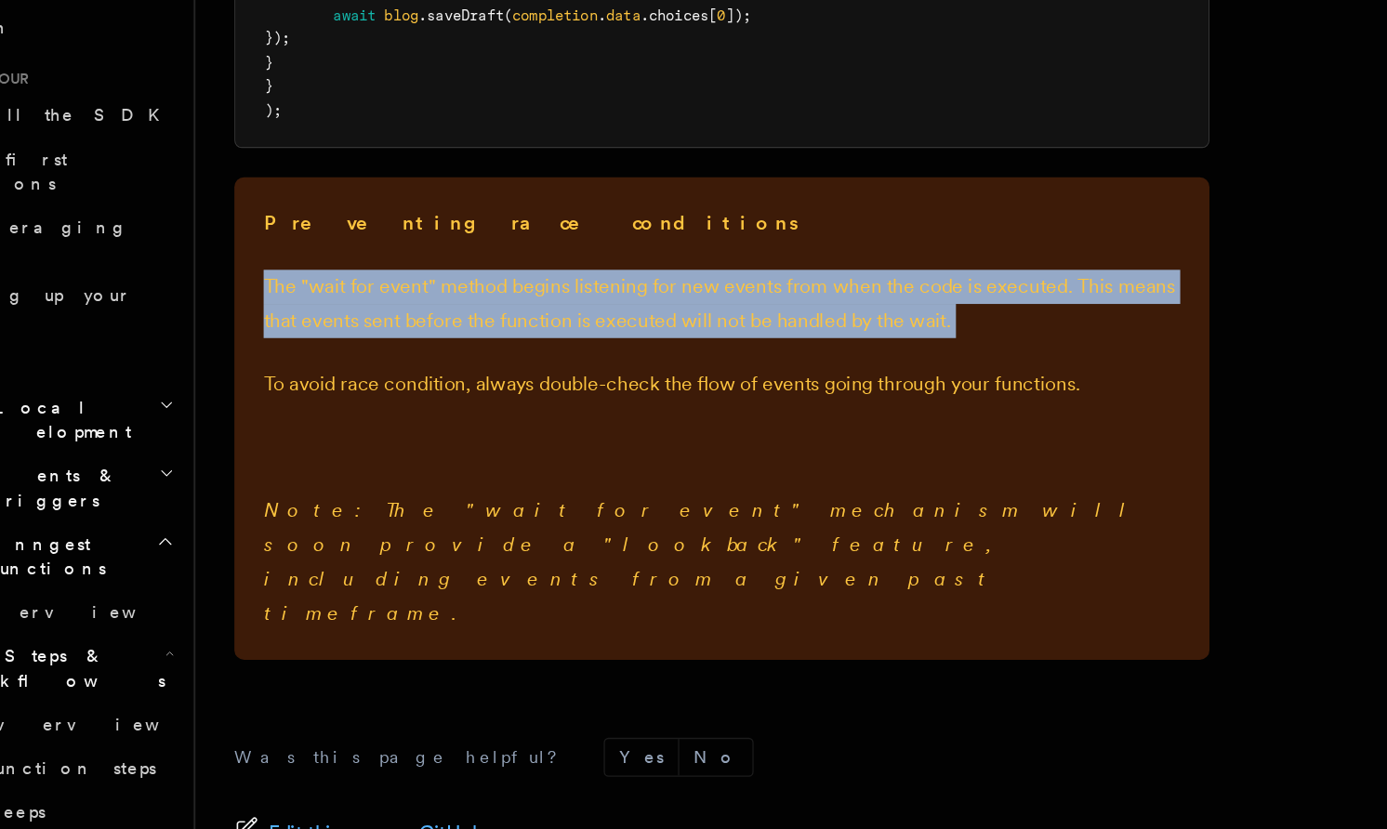
click at [485, 450] on p "The "wait for event" method begins listening for new events from when the code …" at bounding box center [632, 429] width 699 height 52
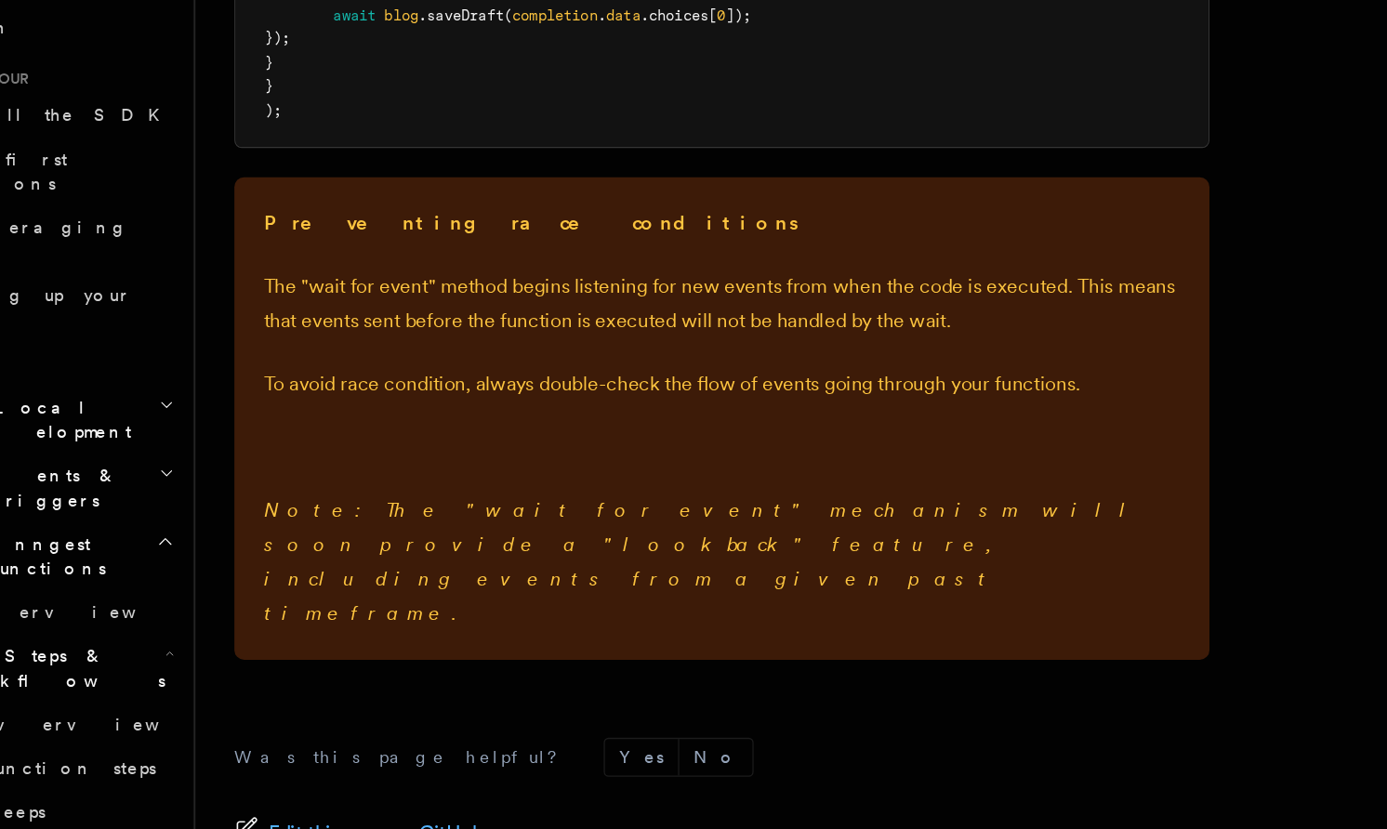
click at [503, 515] on div "Preventing race conditions The "wait for event" method begins listening for new…" at bounding box center [632, 516] width 744 height 368
click at [503, 497] on p "To avoid race condition, always double-check the flow of events going through y…" at bounding box center [632, 490] width 699 height 26
click at [503, 513] on div "Preventing race conditions The "wait for event" method begins listening for new…" at bounding box center [632, 516] width 744 height 368
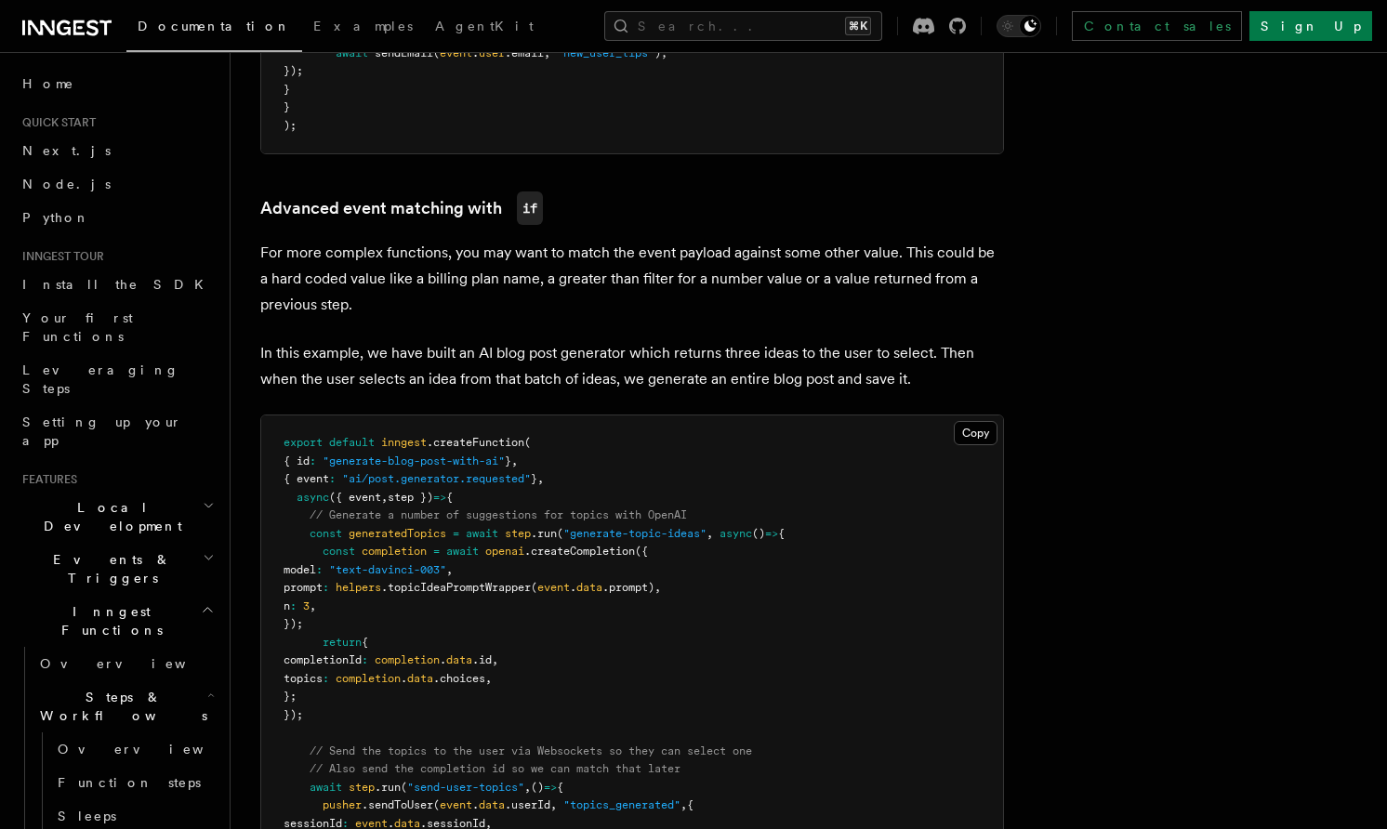
scroll to position [1550, 0]
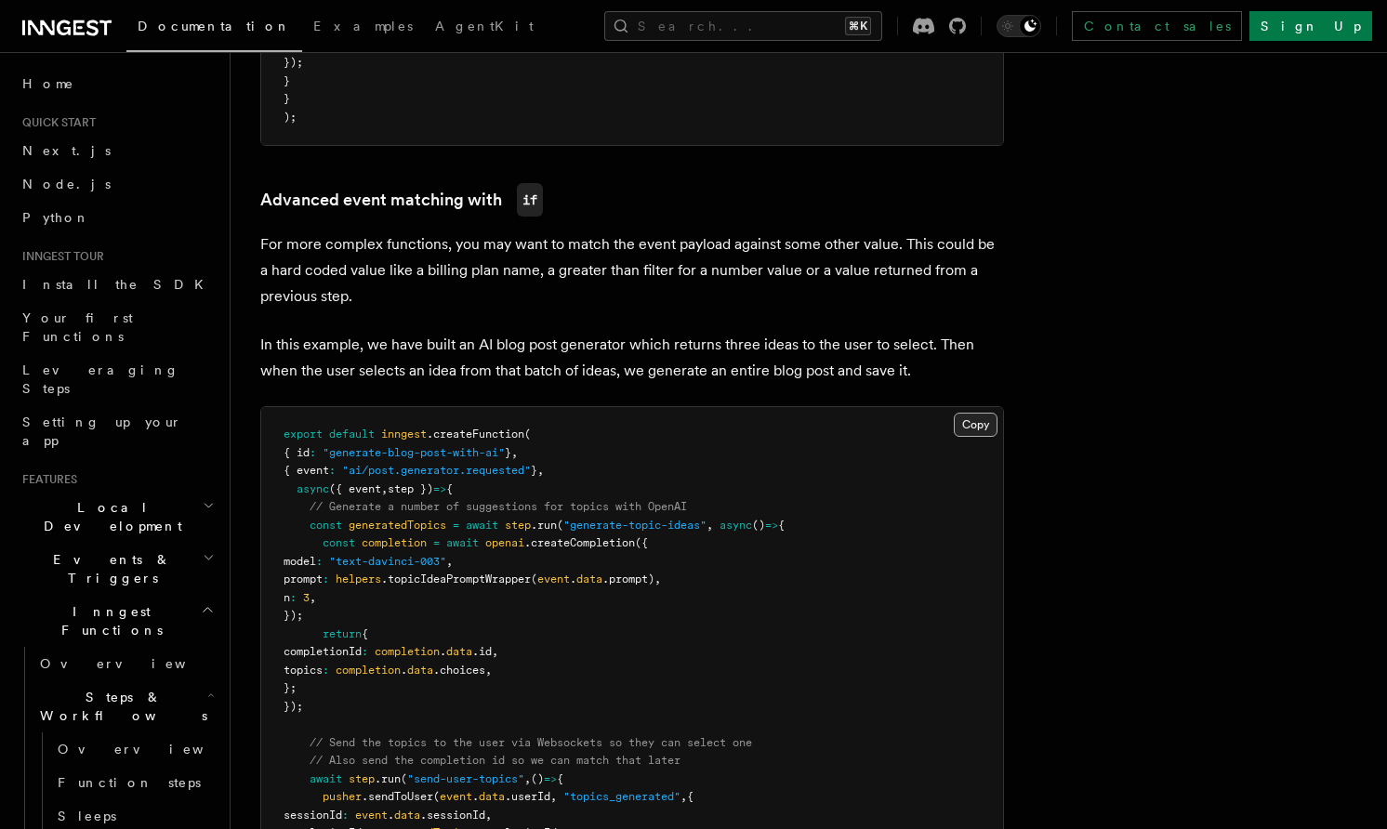
click at [982, 425] on button "Copy Copied" at bounding box center [976, 425] width 44 height 24
